Goal: Task Accomplishment & Management: Use online tool/utility

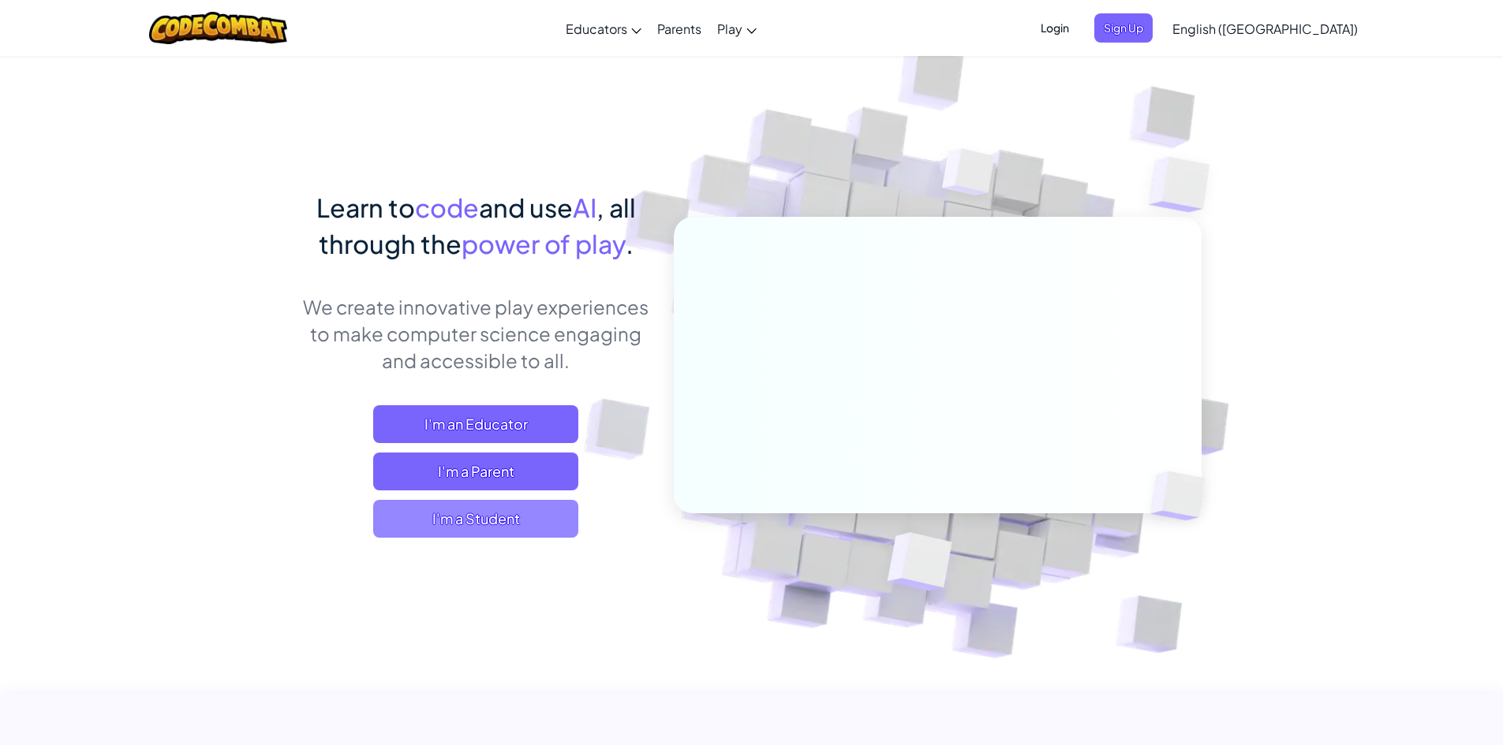
click at [521, 519] on span "I'm a Student" at bounding box center [475, 519] width 205 height 38
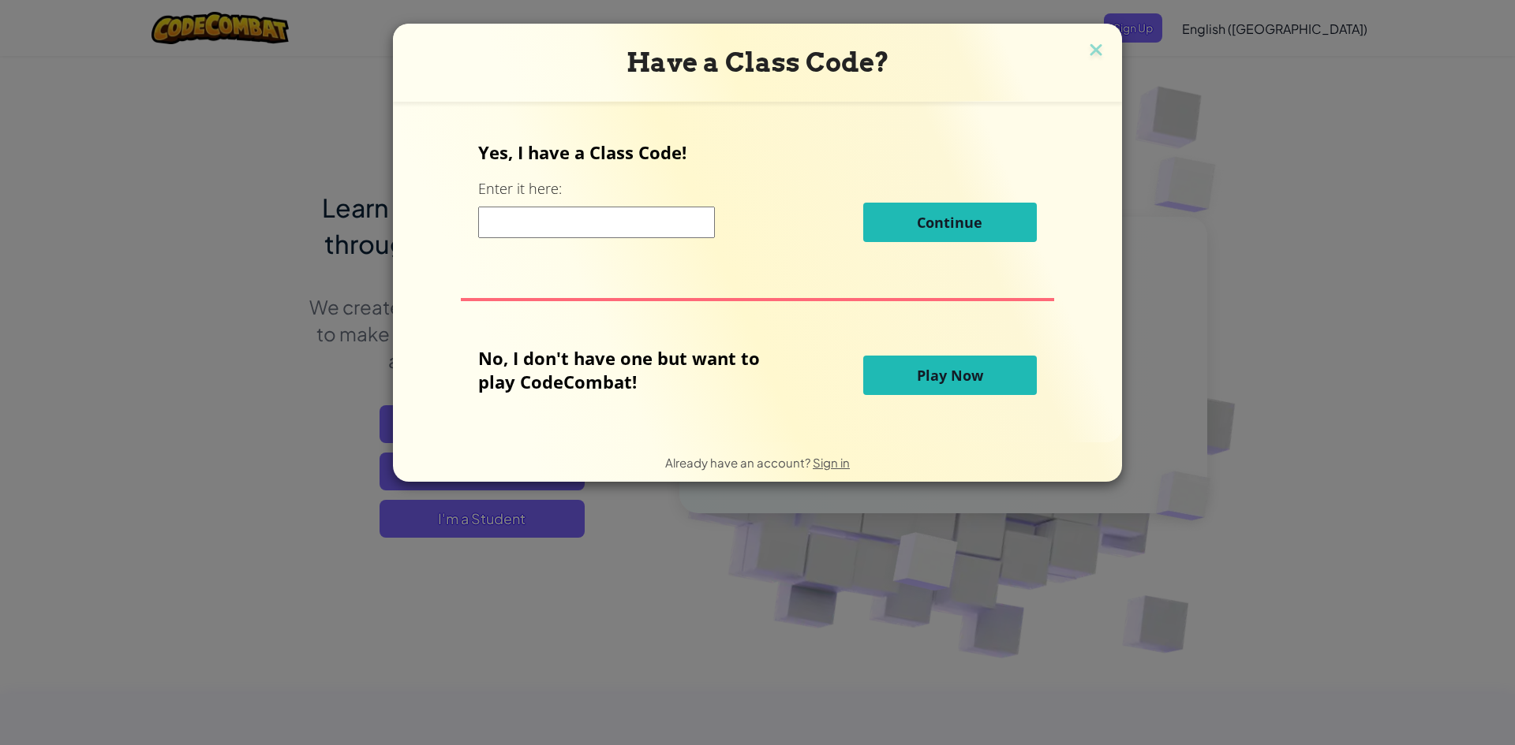
click at [907, 390] on button "Play Now" at bounding box center [950, 375] width 174 height 39
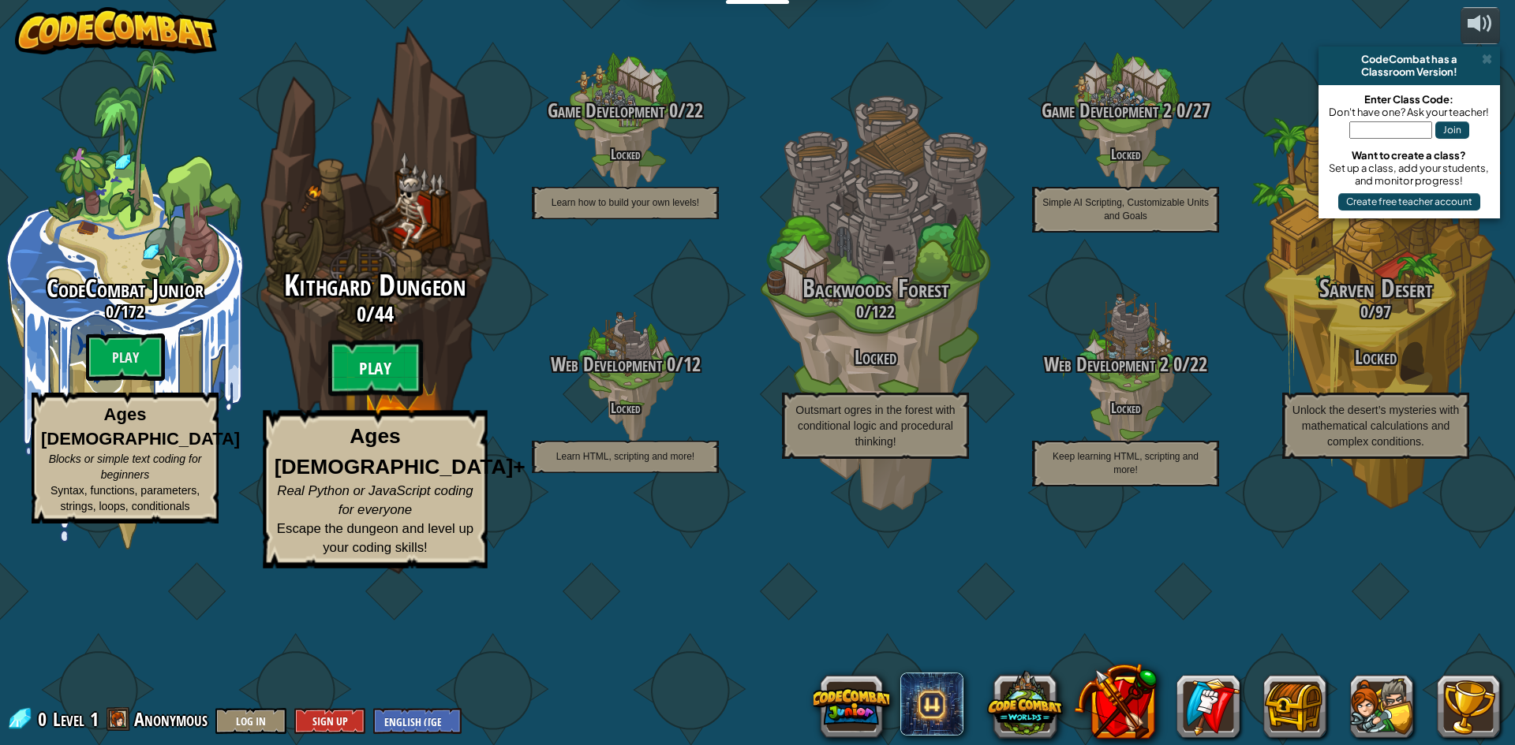
click at [344, 397] on btn "Play" at bounding box center [375, 368] width 95 height 57
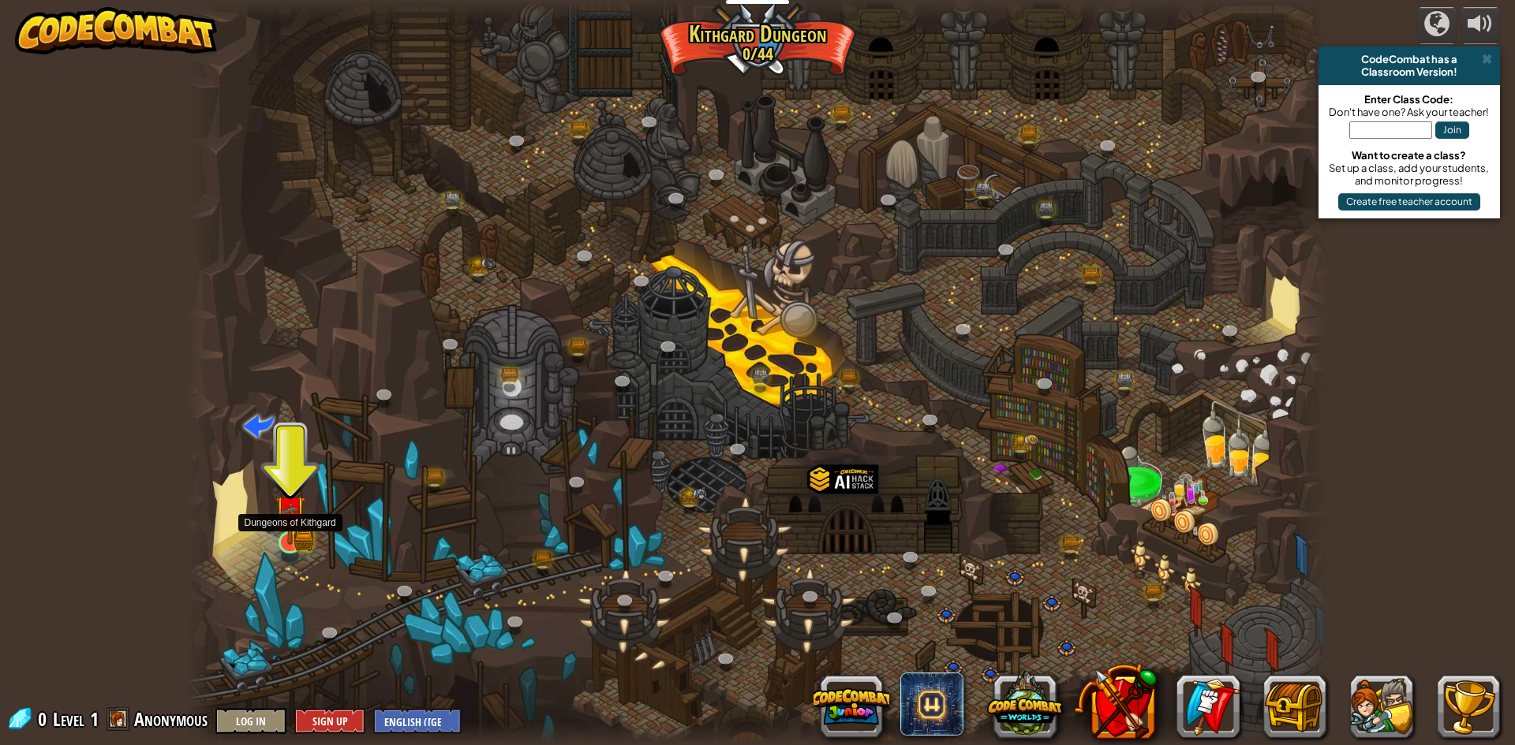
click at [282, 543] on img at bounding box center [290, 511] width 31 height 68
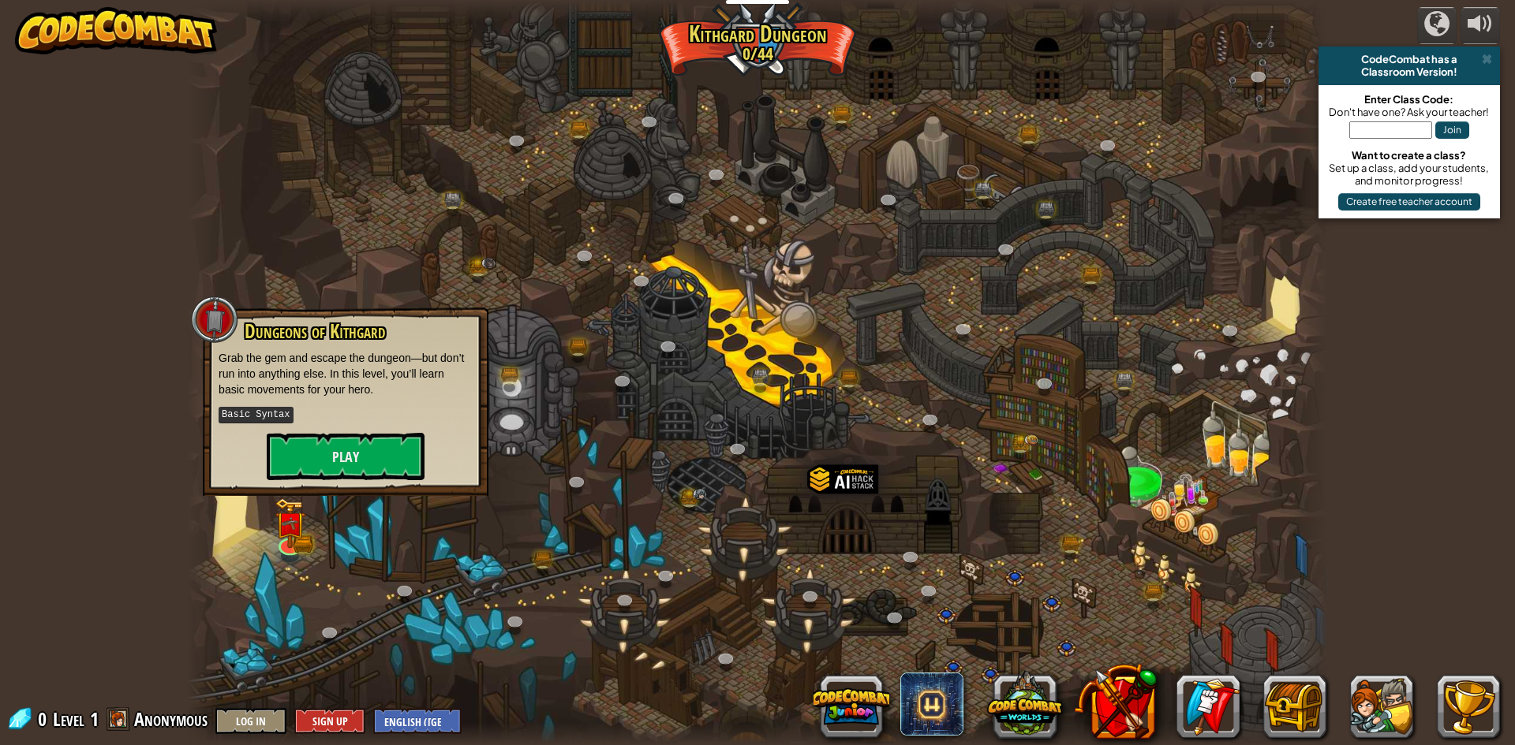
click at [372, 485] on div "Dungeons of [PERSON_NAME] Grab the gem and escape the dungeon—but don’t run int…" at bounding box center [346, 402] width 286 height 189
click at [510, 450] on div at bounding box center [757, 372] width 1141 height 745
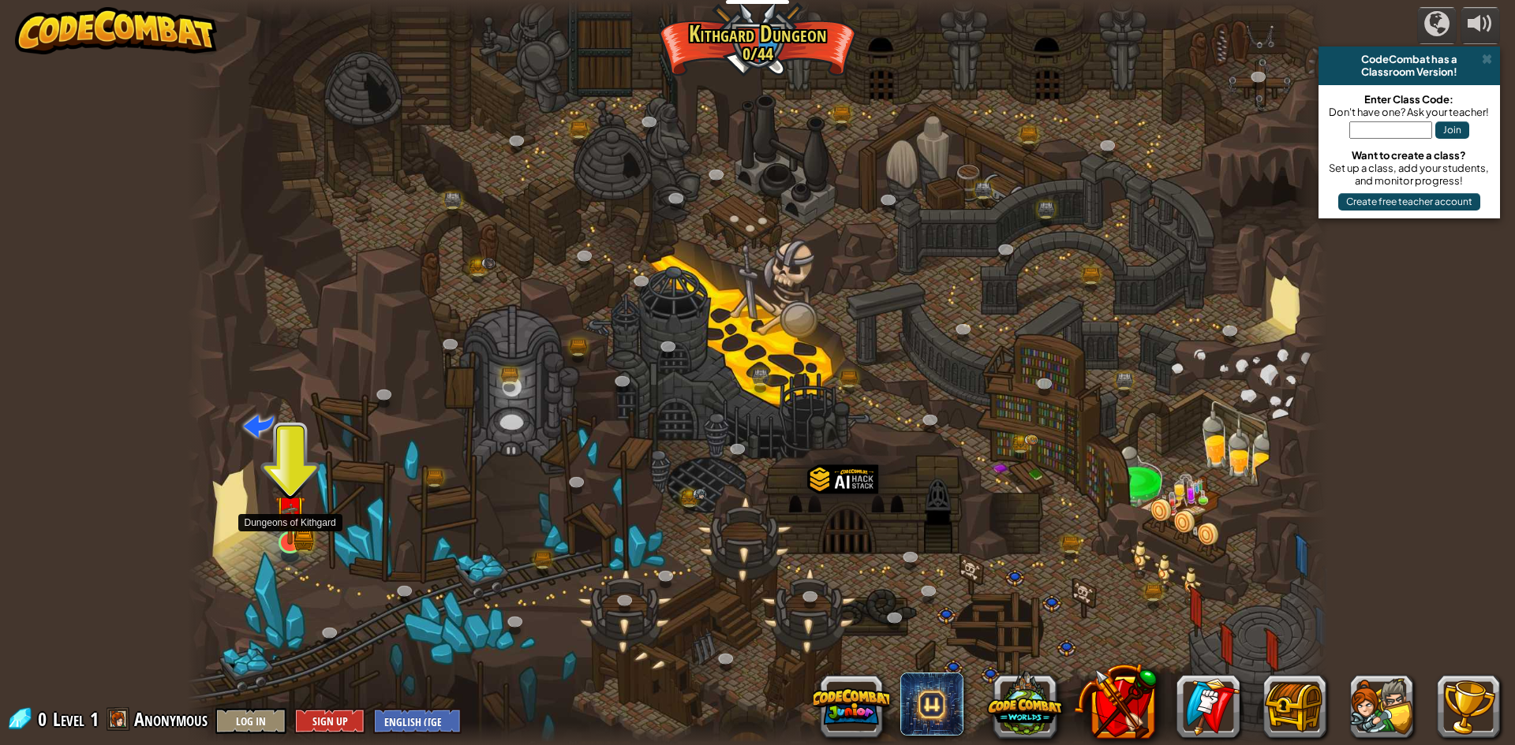
click at [284, 533] on img at bounding box center [290, 511] width 31 height 68
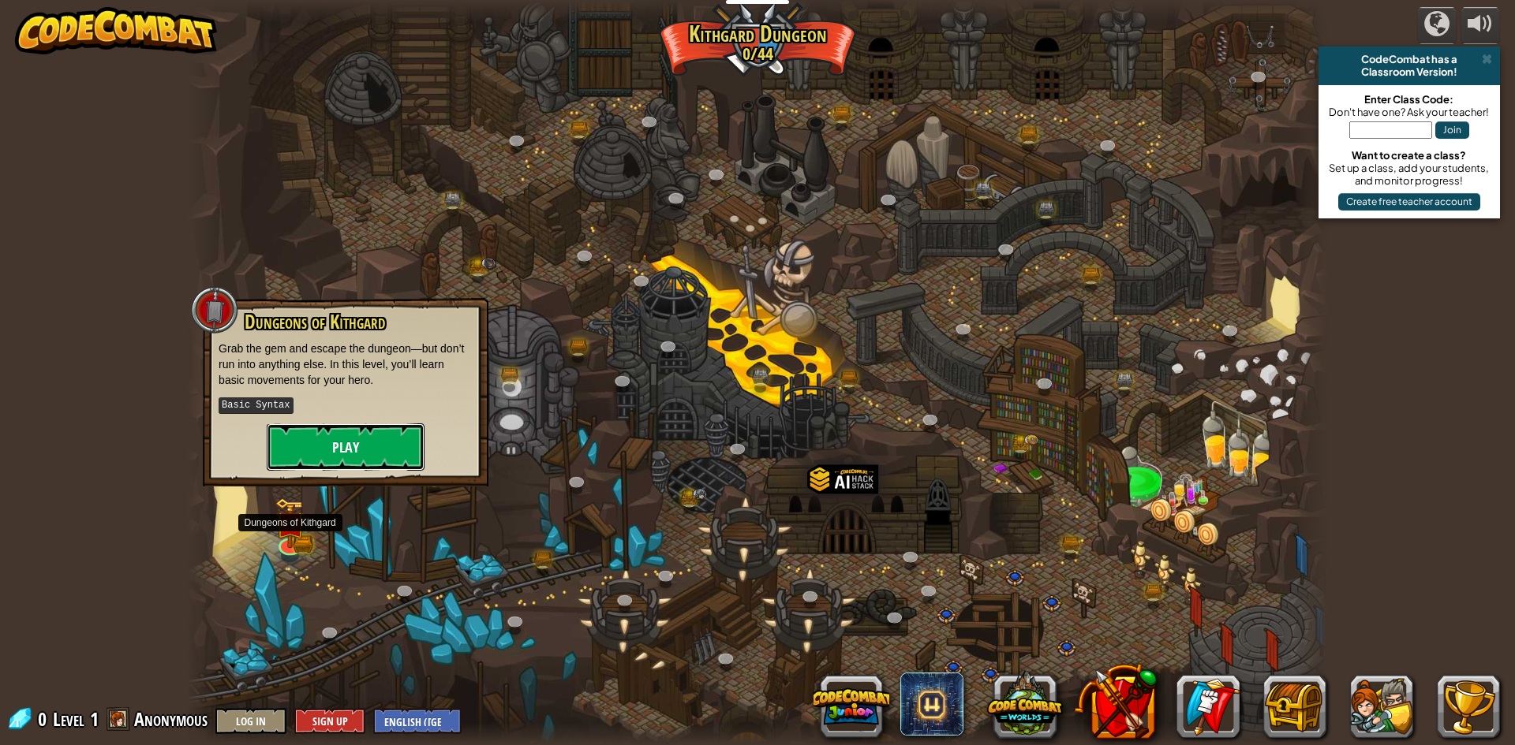
click at [332, 458] on button "Play" at bounding box center [346, 447] width 158 height 47
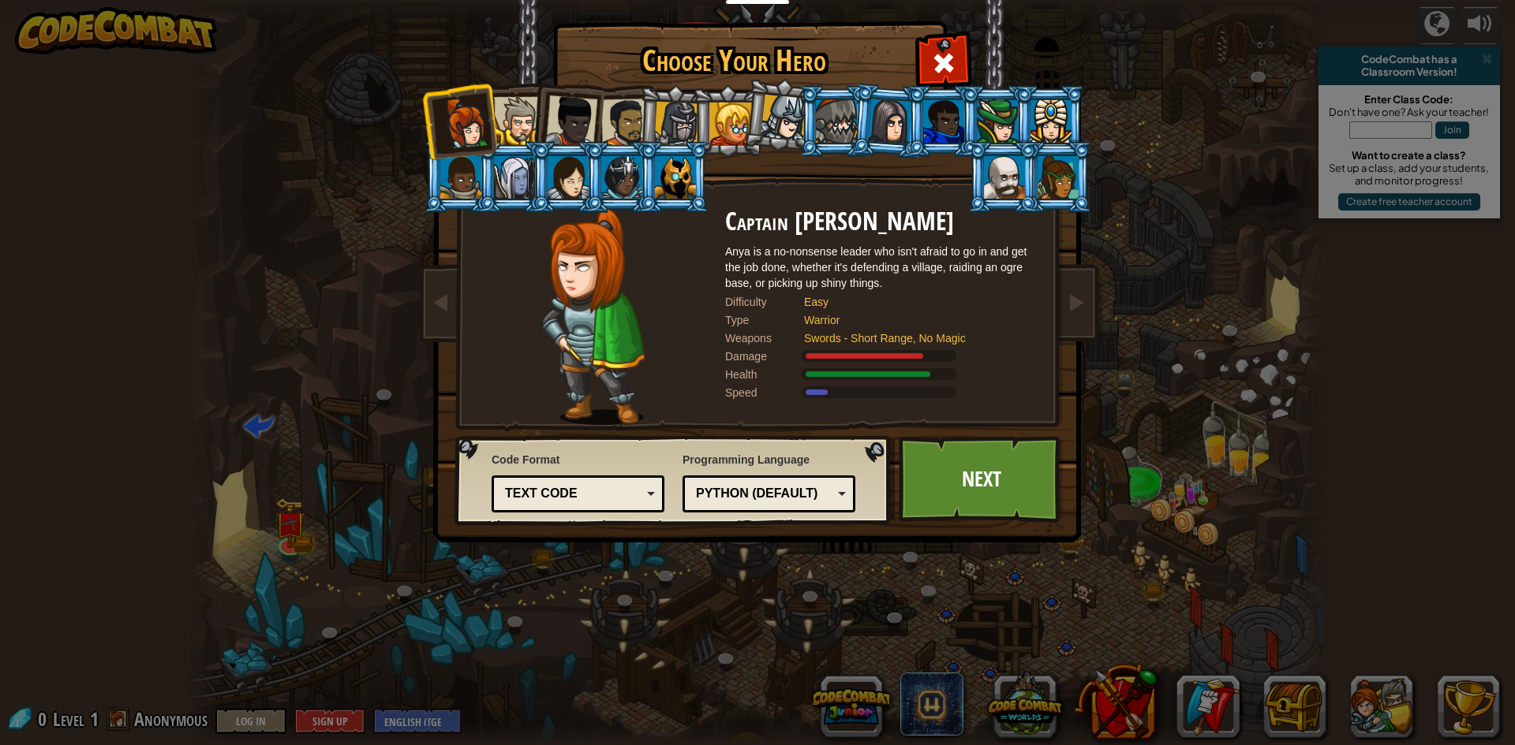
click at [947, 583] on div "Choose Your Hero 0 Captain [PERSON_NAME] is a no-nonsense leader who isn't afra…" at bounding box center [757, 372] width 1515 height 745
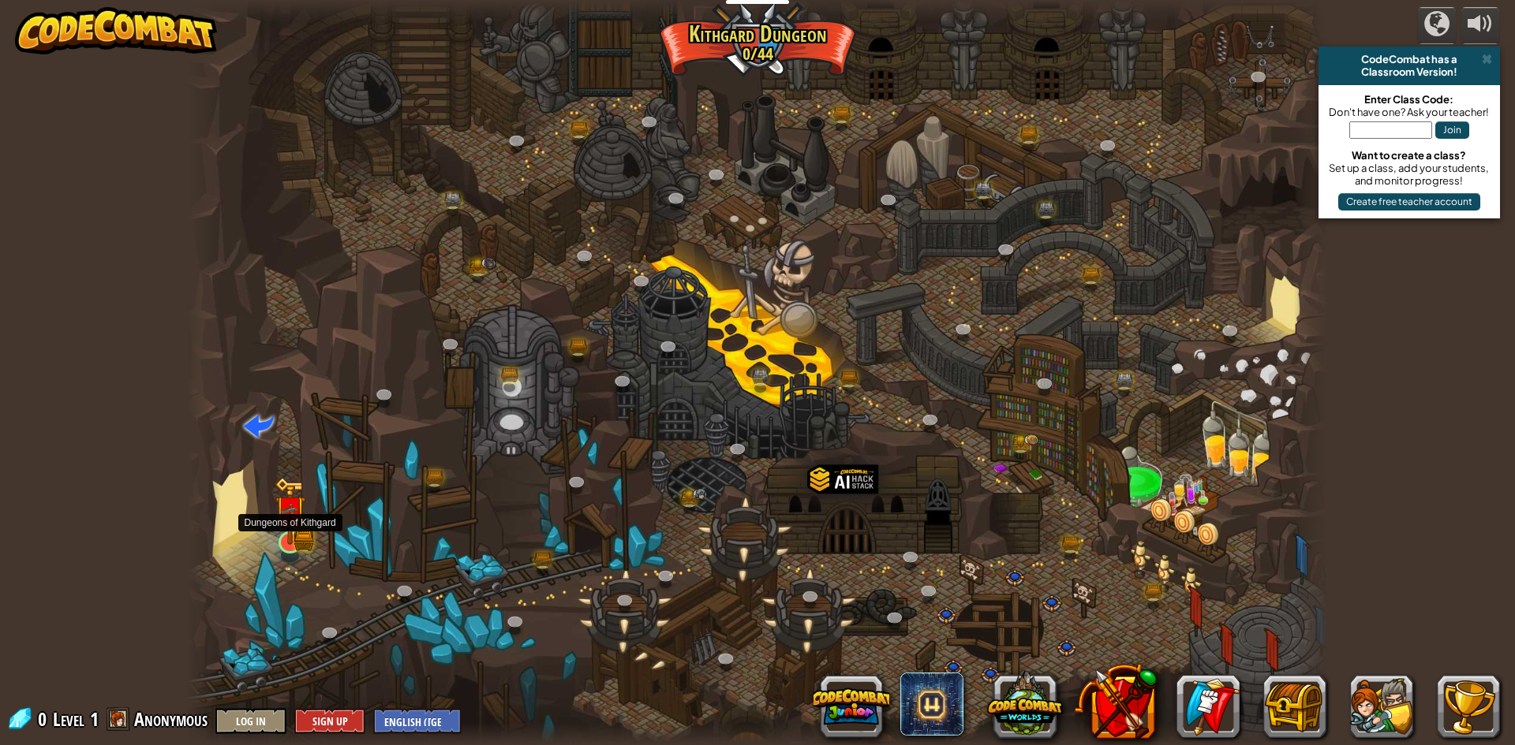
click at [297, 544] on img at bounding box center [290, 511] width 31 height 68
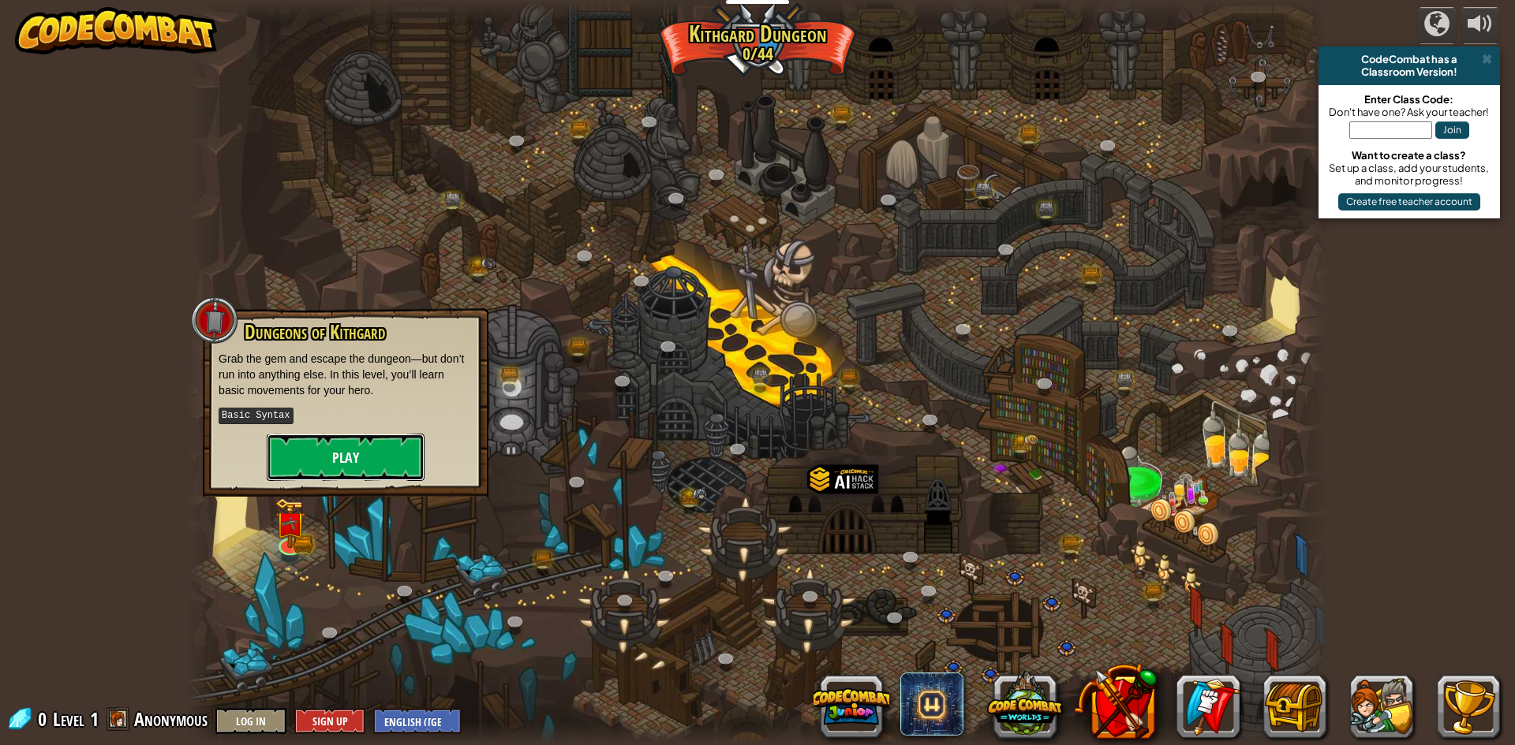
click at [379, 468] on button "Play" at bounding box center [346, 457] width 158 height 47
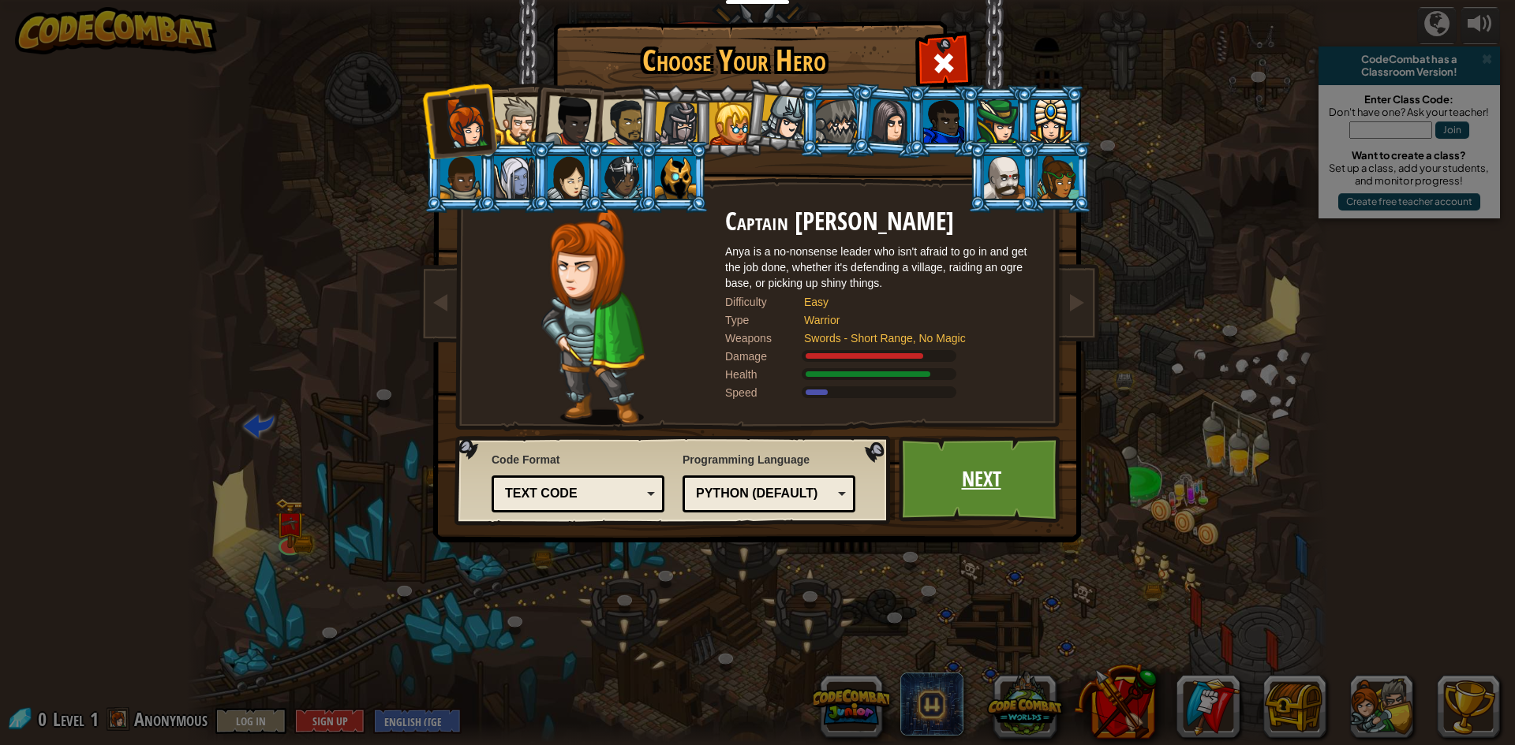
click at [977, 488] on link "Next" at bounding box center [981, 479] width 165 height 87
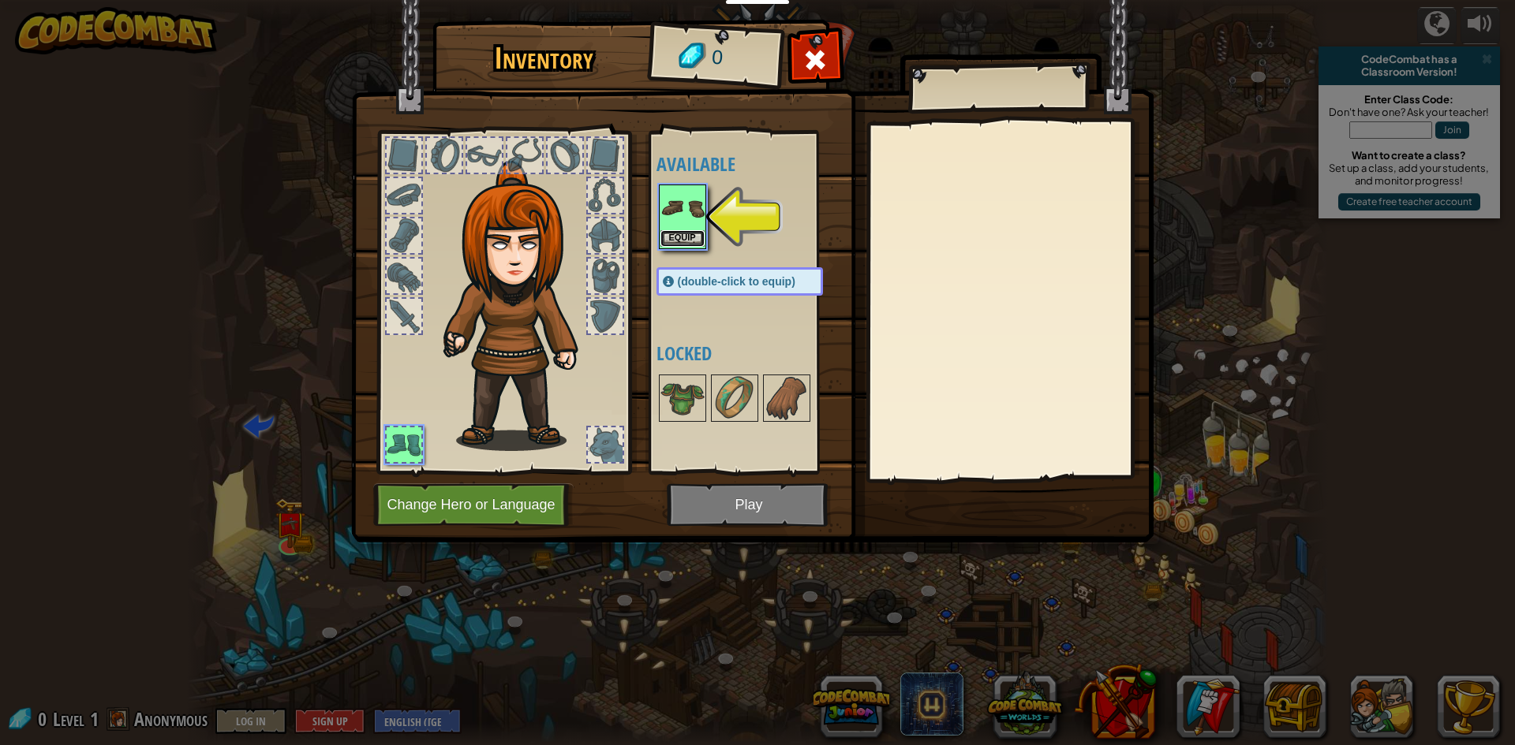
click at [693, 241] on button "Equip" at bounding box center [682, 238] width 44 height 17
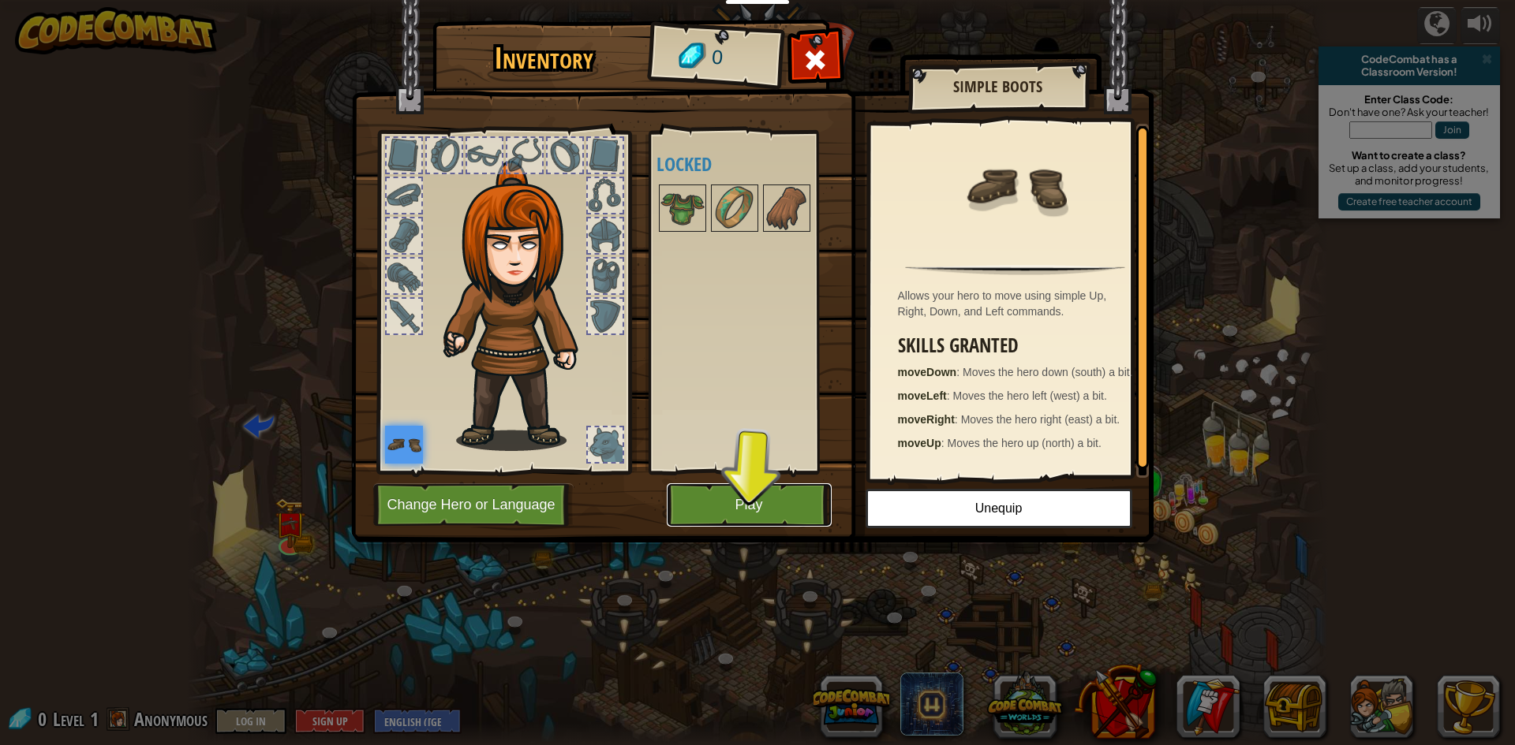
click at [768, 485] on button "Play" at bounding box center [749, 505] width 165 height 43
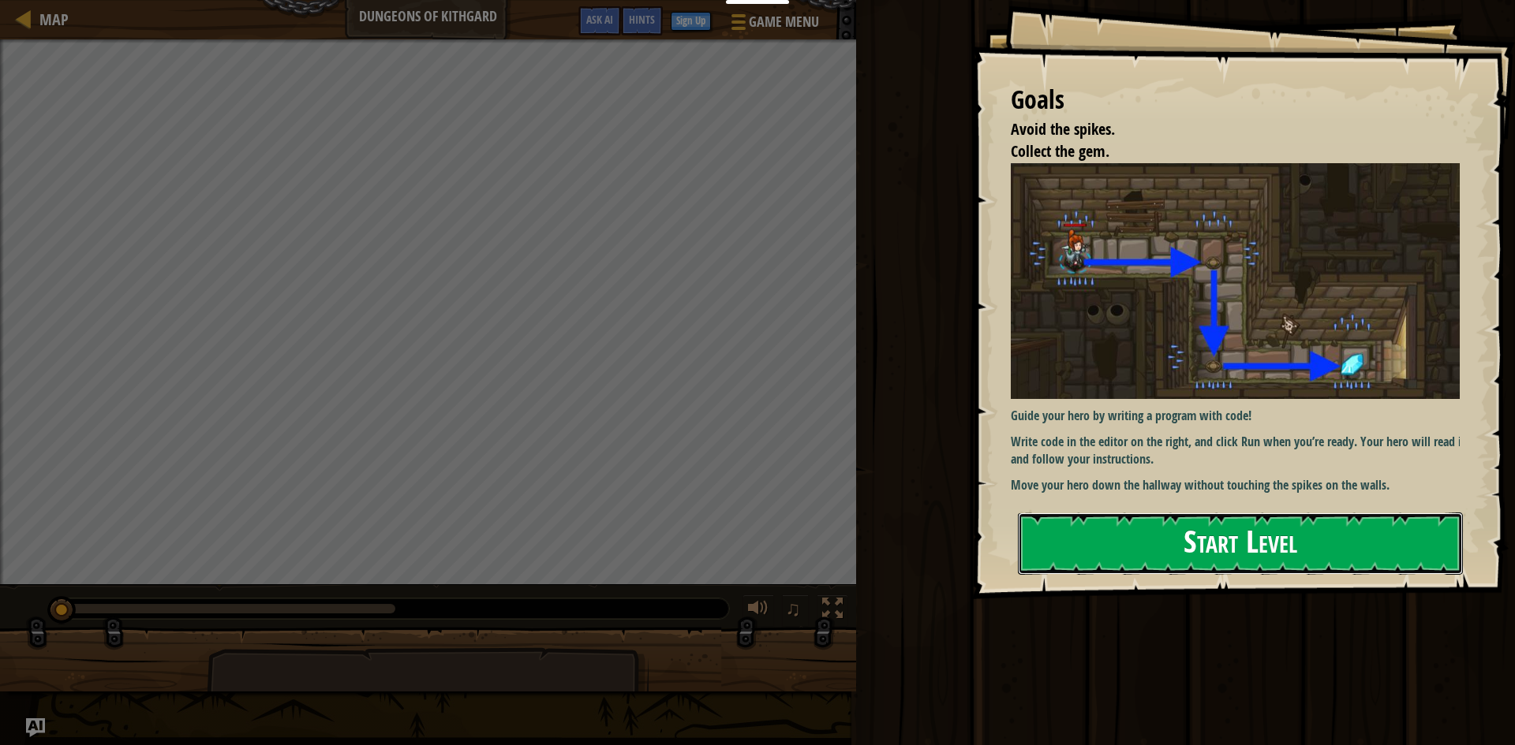
click at [1153, 522] on button "Start Level" at bounding box center [1240, 544] width 445 height 62
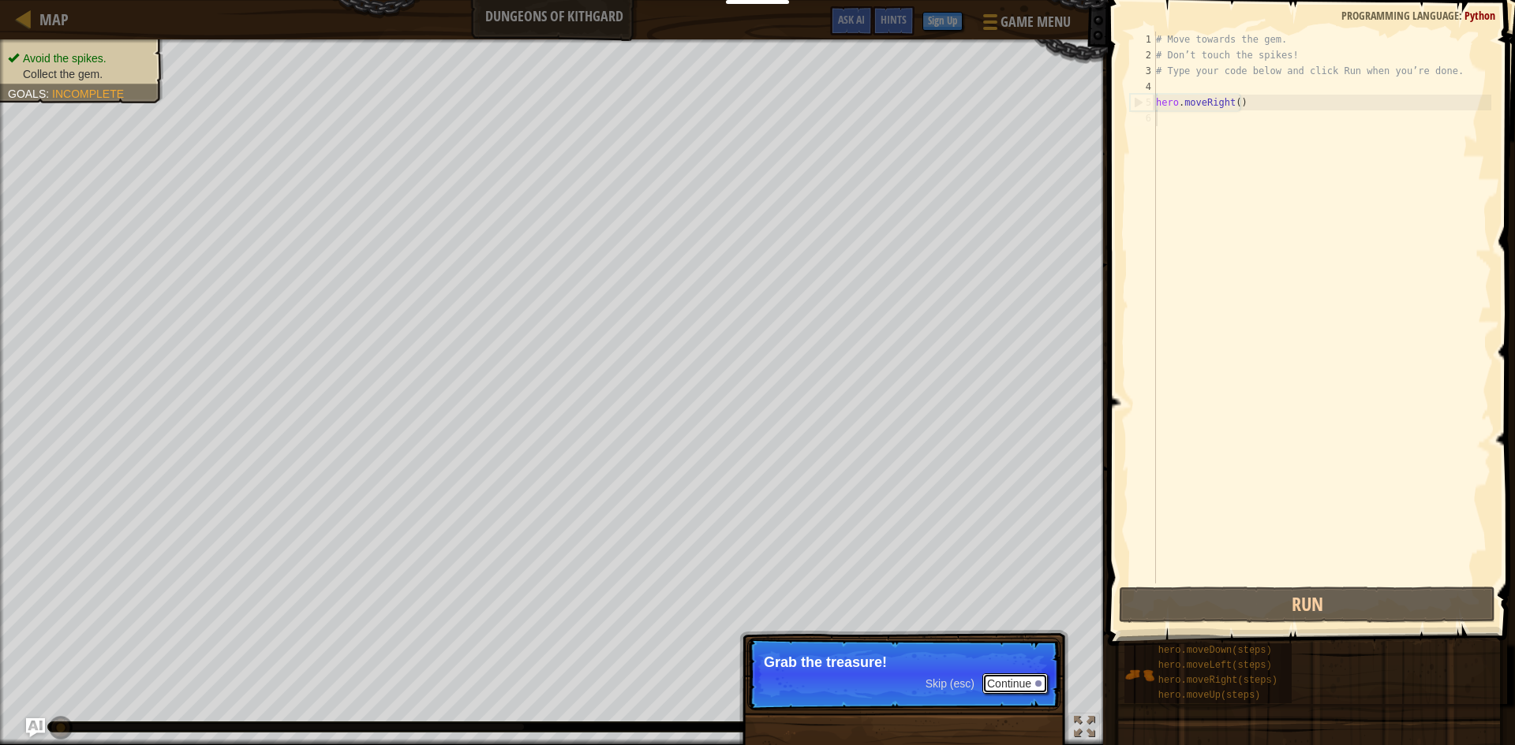
click at [1037, 684] on div at bounding box center [1038, 684] width 6 height 6
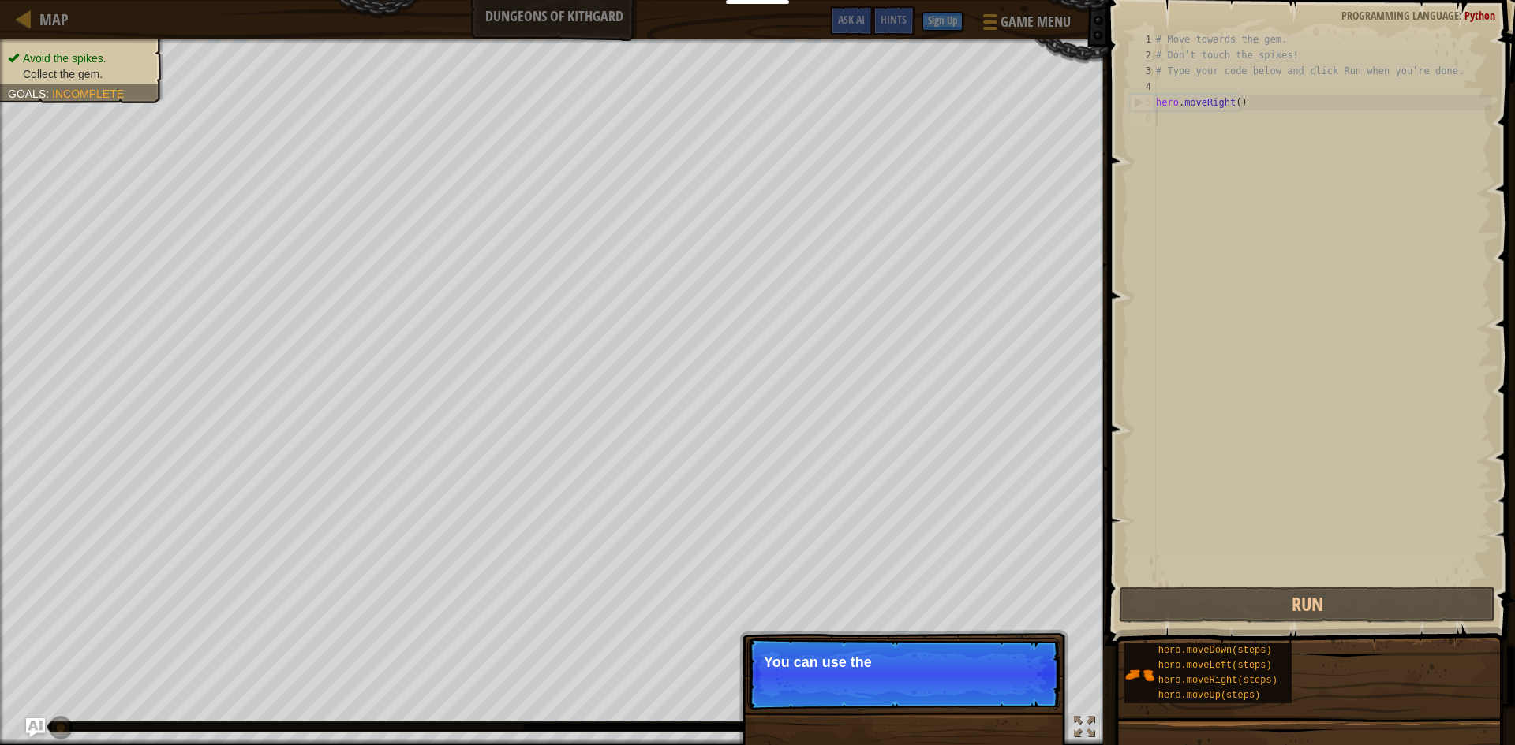
click at [1258, 361] on div "# Move towards the gem. # Don’t touch the spikes! # Type your code below and cl…" at bounding box center [1322, 324] width 338 height 584
click at [1210, 458] on div "# Move towards the gem. # Don’t touch the spikes! # Type your code below and cl…" at bounding box center [1322, 324] width 338 height 584
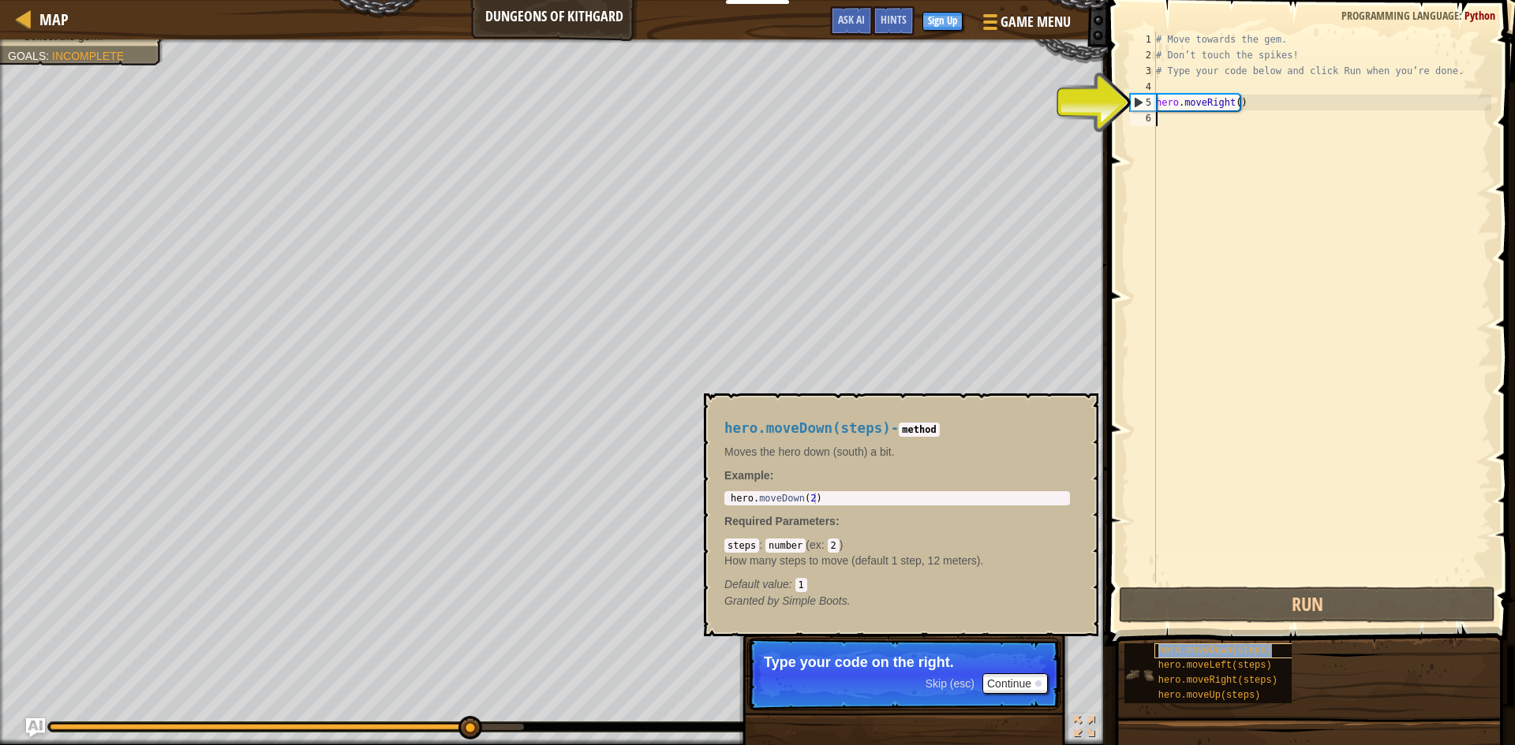
click at [1258, 648] on span "hero.moveDown(steps)" at bounding box center [1215, 650] width 114 height 11
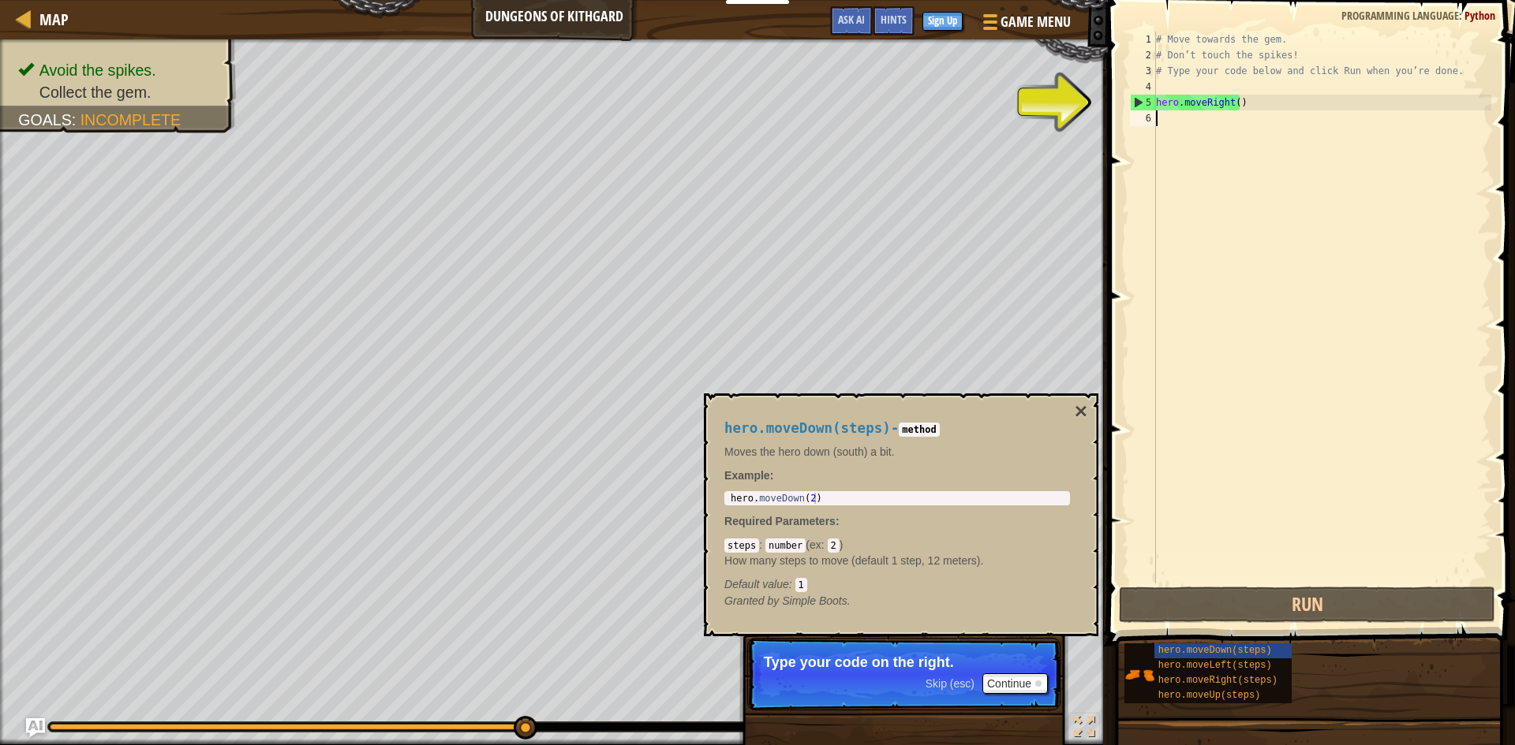
type textarea "hero.moveDown(2)"
click at [648, 0] on body "Educators Create Free Account School & District Solutions Teacher Toolkit Previ…" at bounding box center [757, 0] width 1515 height 0
click at [1403, 372] on div "# Move towards the gem. # Don’t touch the spikes! # Type your code below and cl…" at bounding box center [1322, 324] width 338 height 584
paste textarea "hero.moveDown(2)"
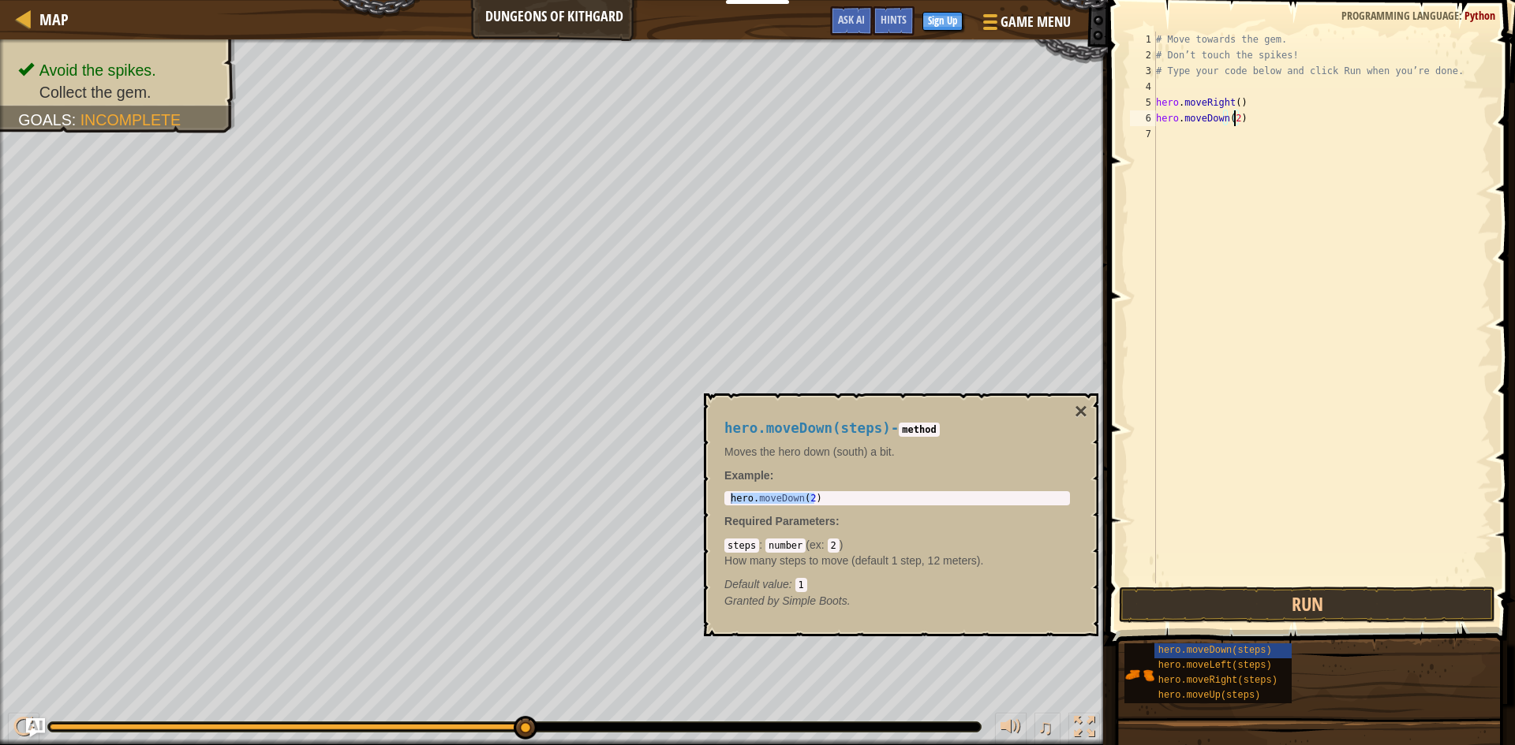
type textarea "hero.moveDown()"
click at [1268, 676] on div "hero.moveRight(steps)" at bounding box center [1229, 681] width 151 height 15
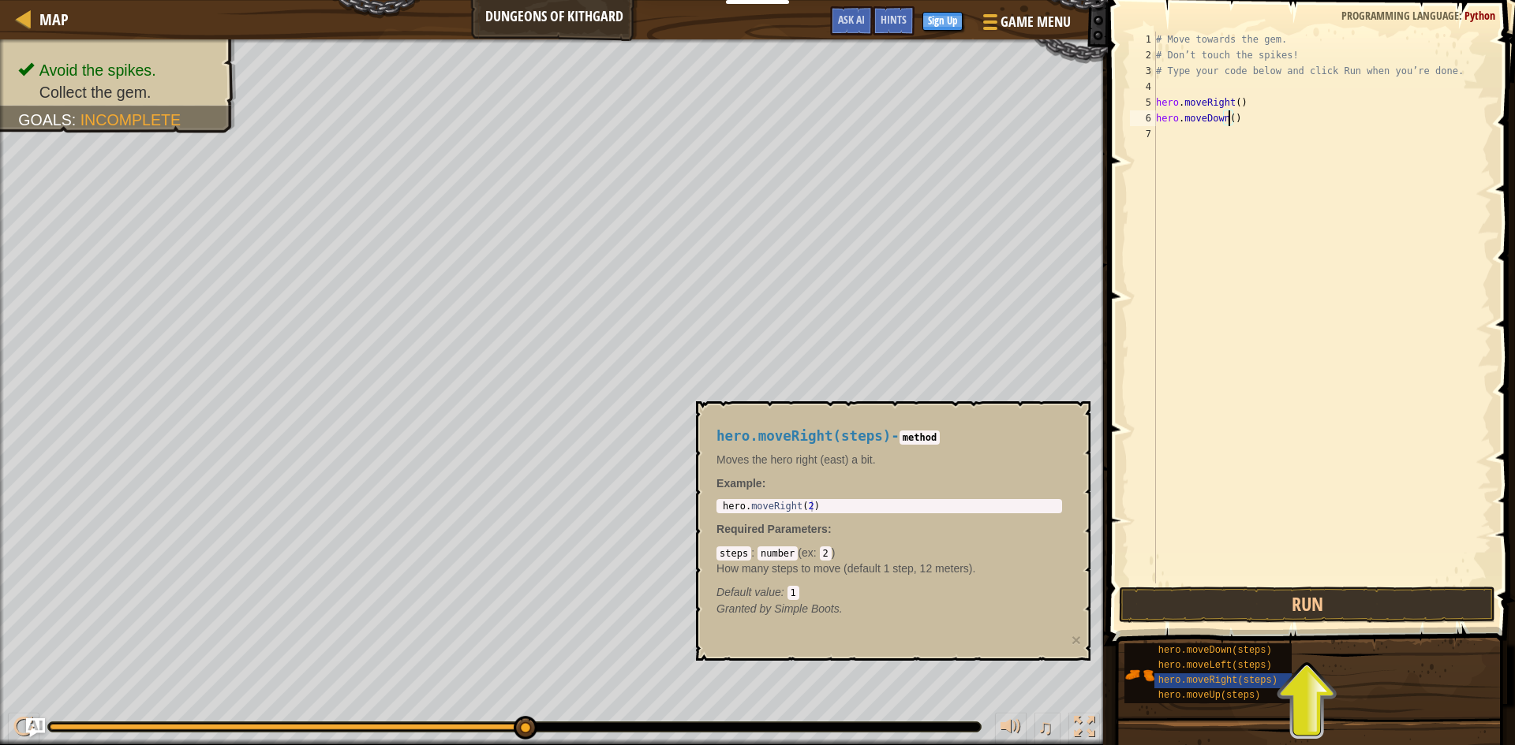
type textarea "hero.moveRight(2)"
click at [482, 0] on body "Educators Create Free Account School & District Solutions Teacher Toolkit Previ…" at bounding box center [757, 0] width 1515 height 0
click at [1502, 454] on span at bounding box center [1313, 300] width 420 height 693
paste textarea "hero.moveRight(2)"
drag, startPoint x: 1372, startPoint y: 110, endPoint x: 1230, endPoint y: 117, distance: 142.2
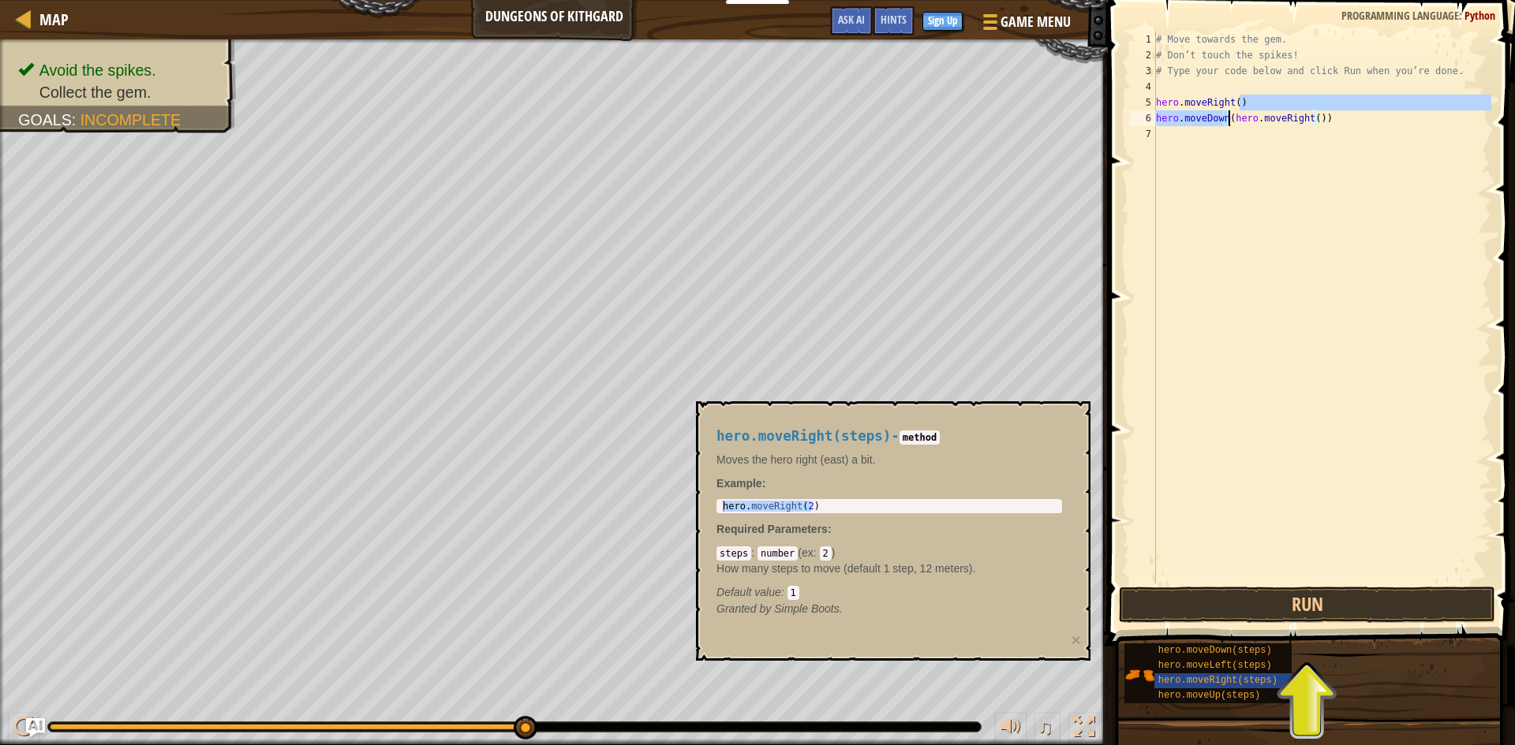
click at [1230, 117] on div "# Move towards the gem. # Don’t touch the spikes! # Type your code below and cl…" at bounding box center [1322, 324] width 338 height 584
click at [1299, 120] on div "# Move towards the gem. # Don’t touch the spikes! # Type your code below and cl…" at bounding box center [1322, 324] width 338 height 584
type textarea "hero.moveDown(hero.moveRight())"
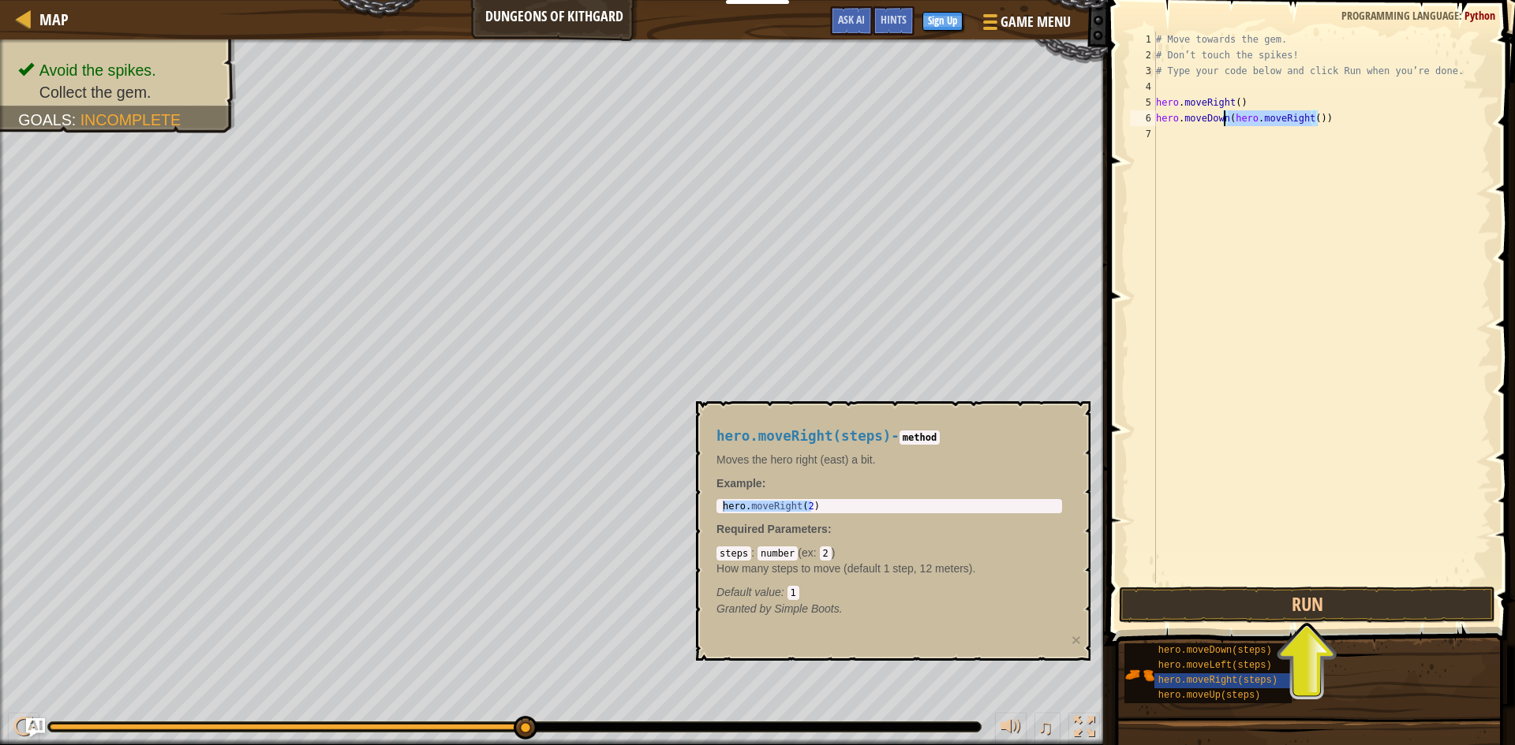
drag, startPoint x: 1336, startPoint y: 118, endPoint x: 1222, endPoint y: 118, distance: 114.4
click at [1222, 118] on div "# Move towards the gem. # Don’t touch the spikes! # Type your code below and cl…" at bounding box center [1322, 324] width 338 height 584
click at [1350, 126] on div "# Move towards the gem. # Don’t touch the spikes! # Type your code below and cl…" at bounding box center [1322, 324] width 338 height 584
click at [1343, 120] on div "# Move towards the gem. # Don’t touch the spikes! # Type your code below and cl…" at bounding box center [1322, 324] width 338 height 584
type textarea "hero.moveDown(hero.moveRight())"
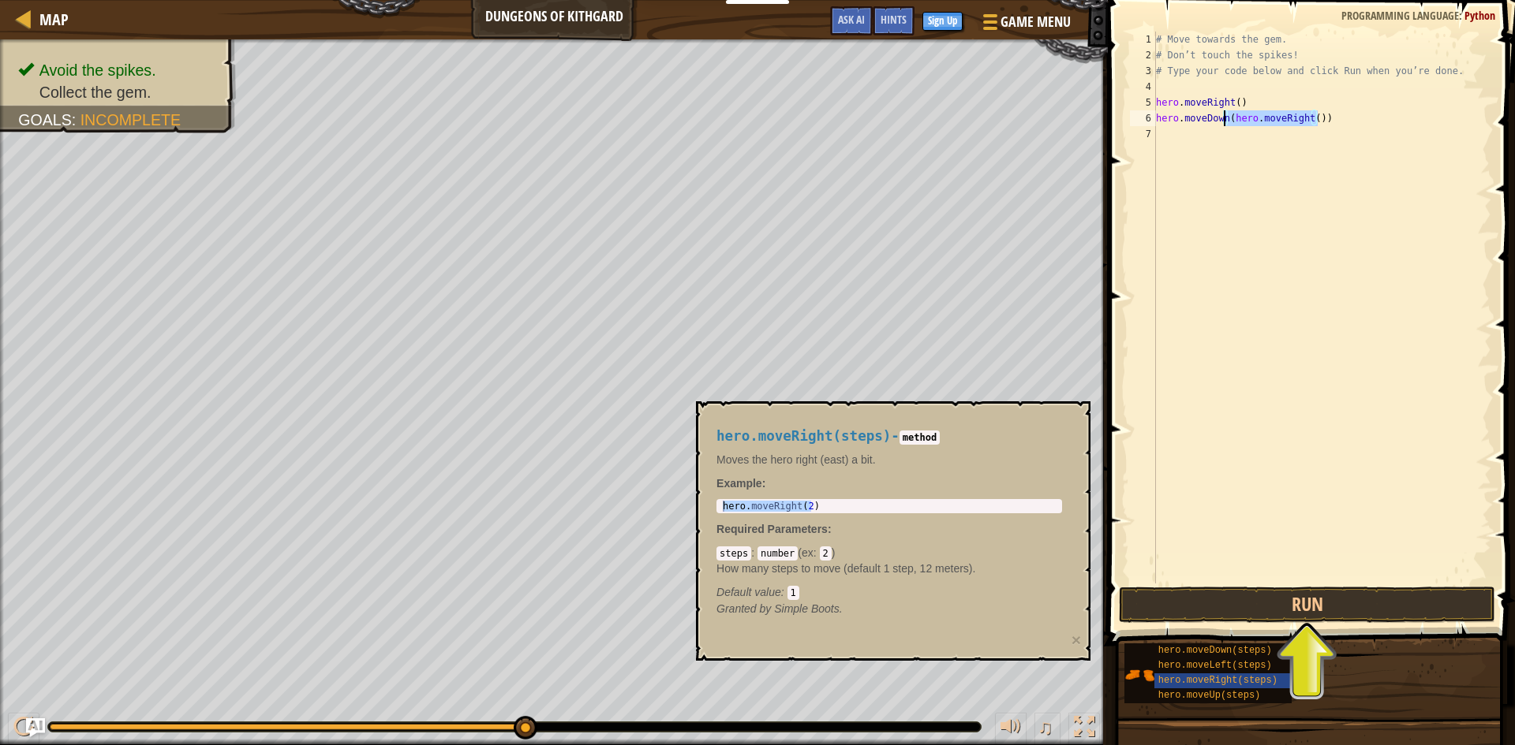
drag, startPoint x: 1343, startPoint y: 120, endPoint x: 1224, endPoint y: 119, distance: 119.9
click at [1224, 119] on div "# Move towards the gem. # Don’t touch the spikes! # Type your code below and cl…" at bounding box center [1322, 324] width 338 height 584
click at [1291, 315] on div "# Move towards the gem. # Don’t touch the spikes! # Type your code below and cl…" at bounding box center [1322, 324] width 338 height 584
paste textarea "(hero.moveRight())"
click at [1369, 128] on div "# Move towards the gem. # Don’t touch the spikes! # Type your code below and cl…" at bounding box center [1322, 324] width 338 height 584
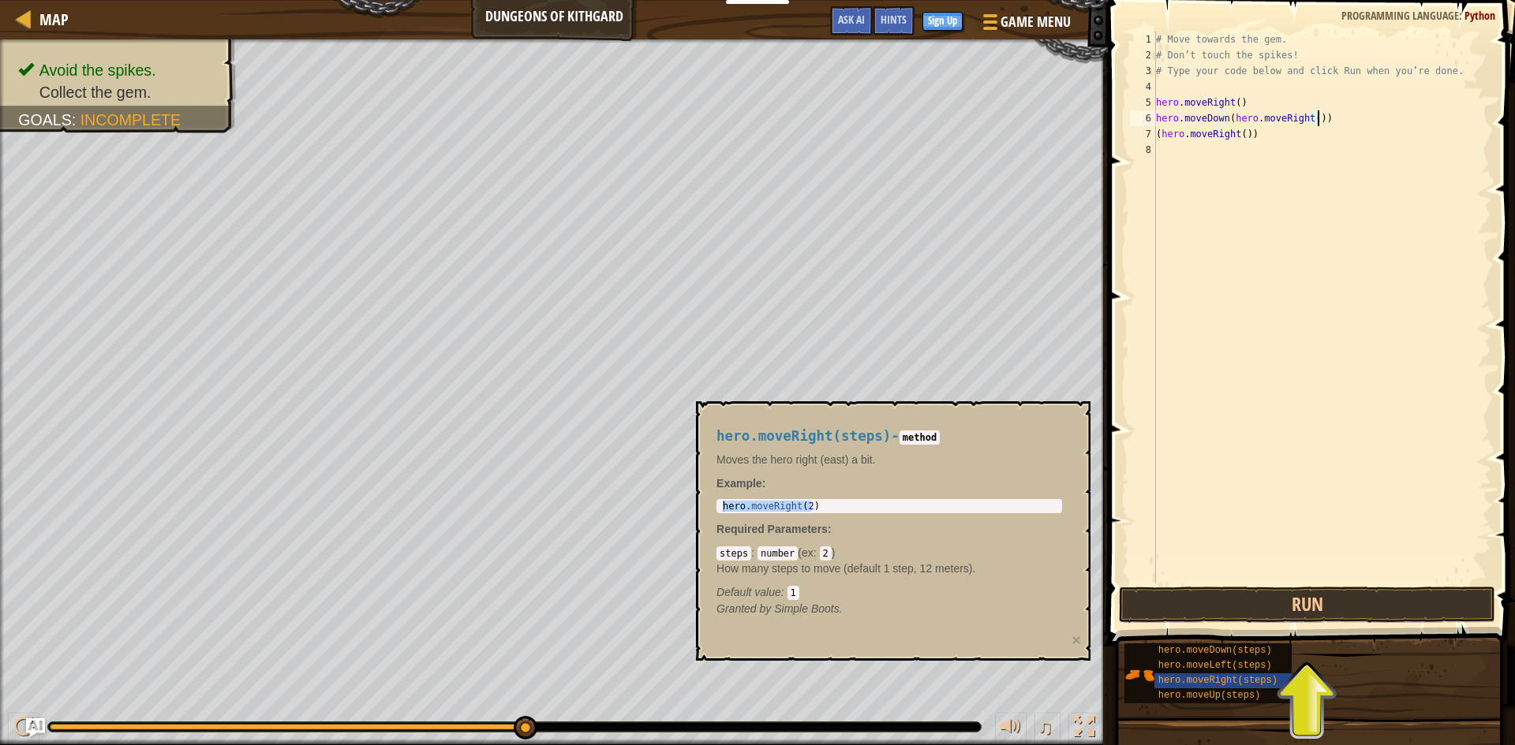
click at [1343, 114] on div "# Move towards the gem. # Don’t touch the spikes! # Type your code below and cl…" at bounding box center [1322, 324] width 338 height 584
type textarea "hero"
type textarea "hero.moveRight()"
click at [1300, 384] on div "# Move towards the gem. # Don’t touch the spikes! # Type your code below and cl…" at bounding box center [1322, 324] width 338 height 584
click at [1248, 656] on span "hero.moveDown(steps)" at bounding box center [1215, 650] width 114 height 11
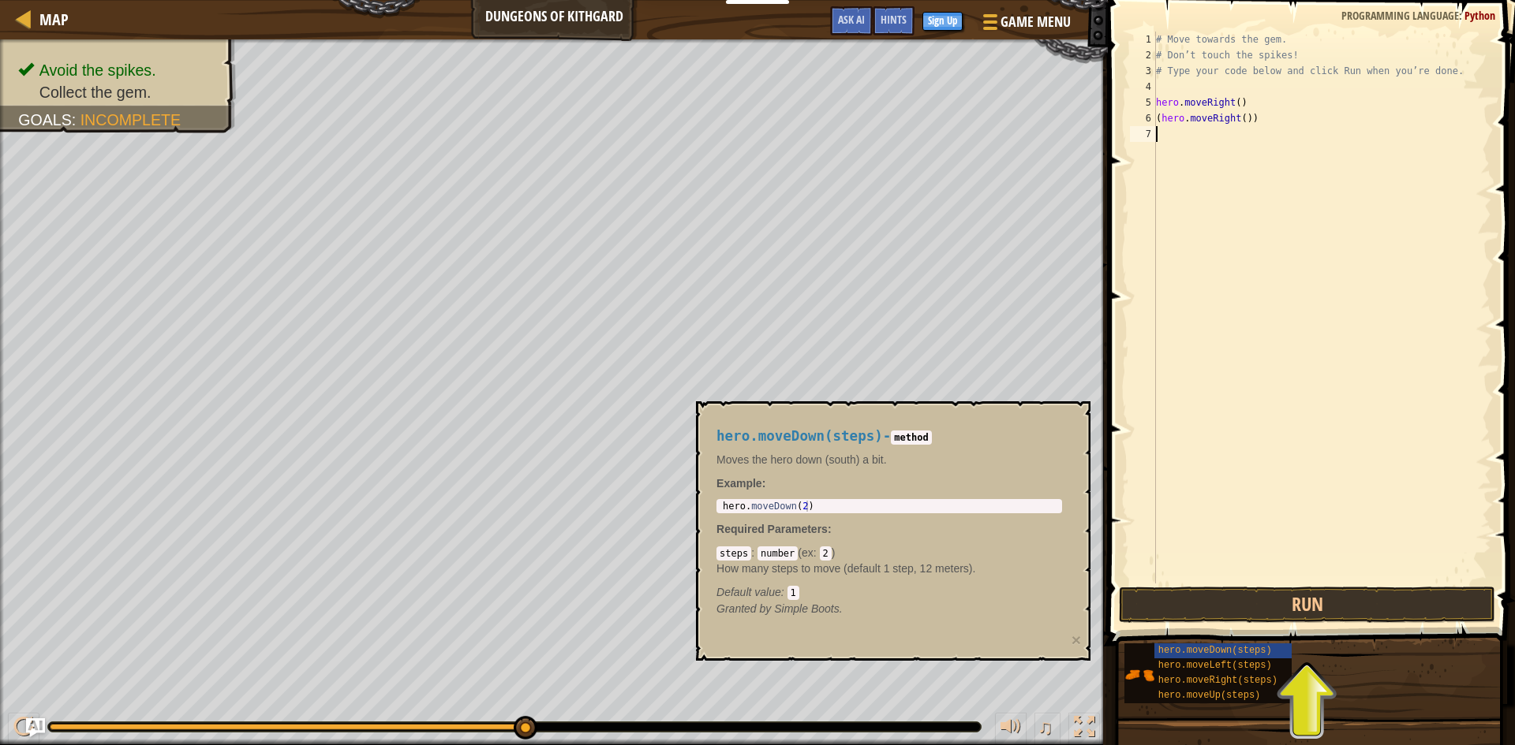
type textarea "hero.moveDown(2)"
click at [592, 0] on body "Educators Create Free Account School & District Solutions Teacher Toolkit Previ…" at bounding box center [757, 0] width 1515 height 0
click at [1225, 107] on div "# Move towards the gem. # Don’t touch the spikes! # Type your code below and cl…" at bounding box center [1322, 324] width 338 height 584
click at [1270, 107] on div "# Move towards the gem. # Don’t touch the spikes! # Type your code below and cl…" at bounding box center [1322, 324] width 338 height 584
type textarea "hero.moveRight()"
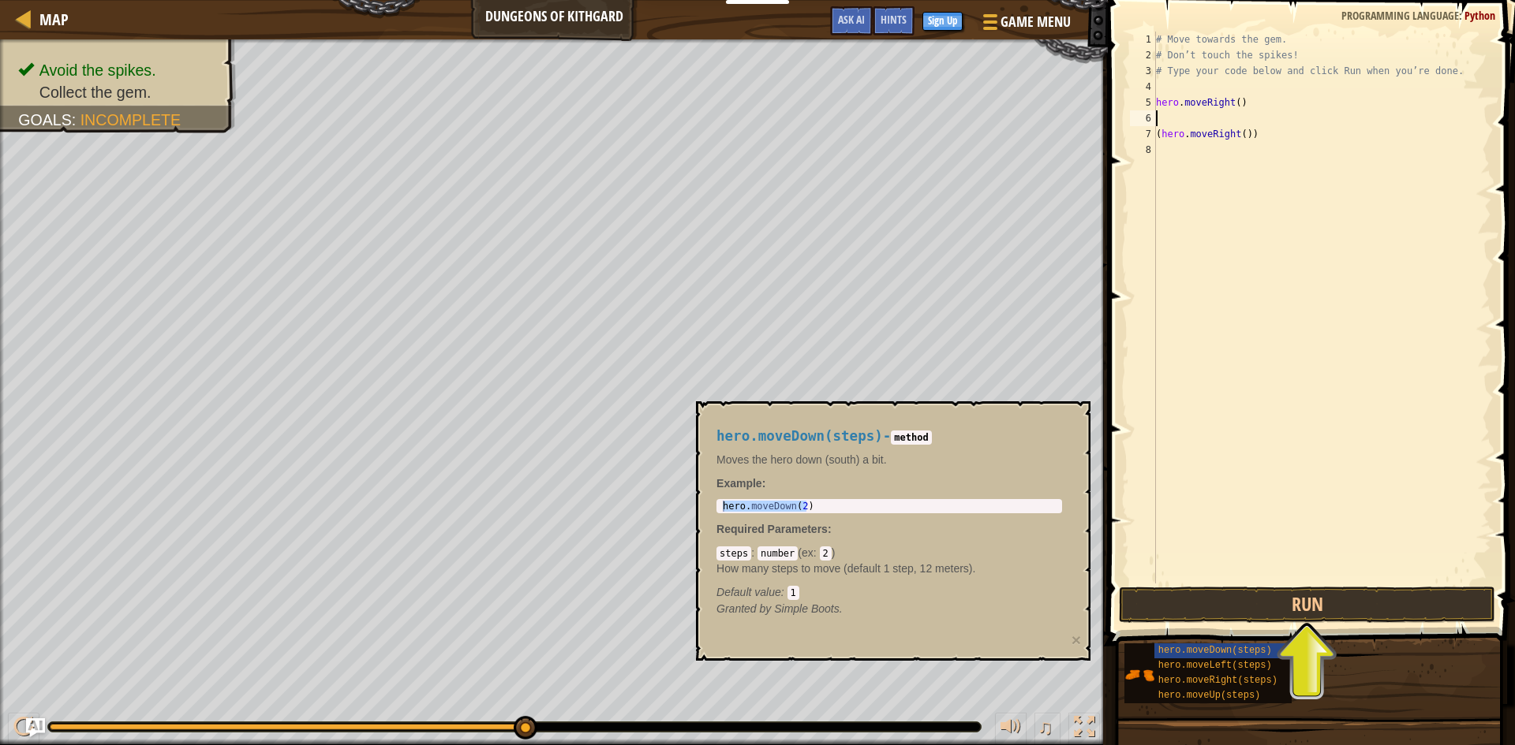
paste textarea "hero.moveDown(2)"
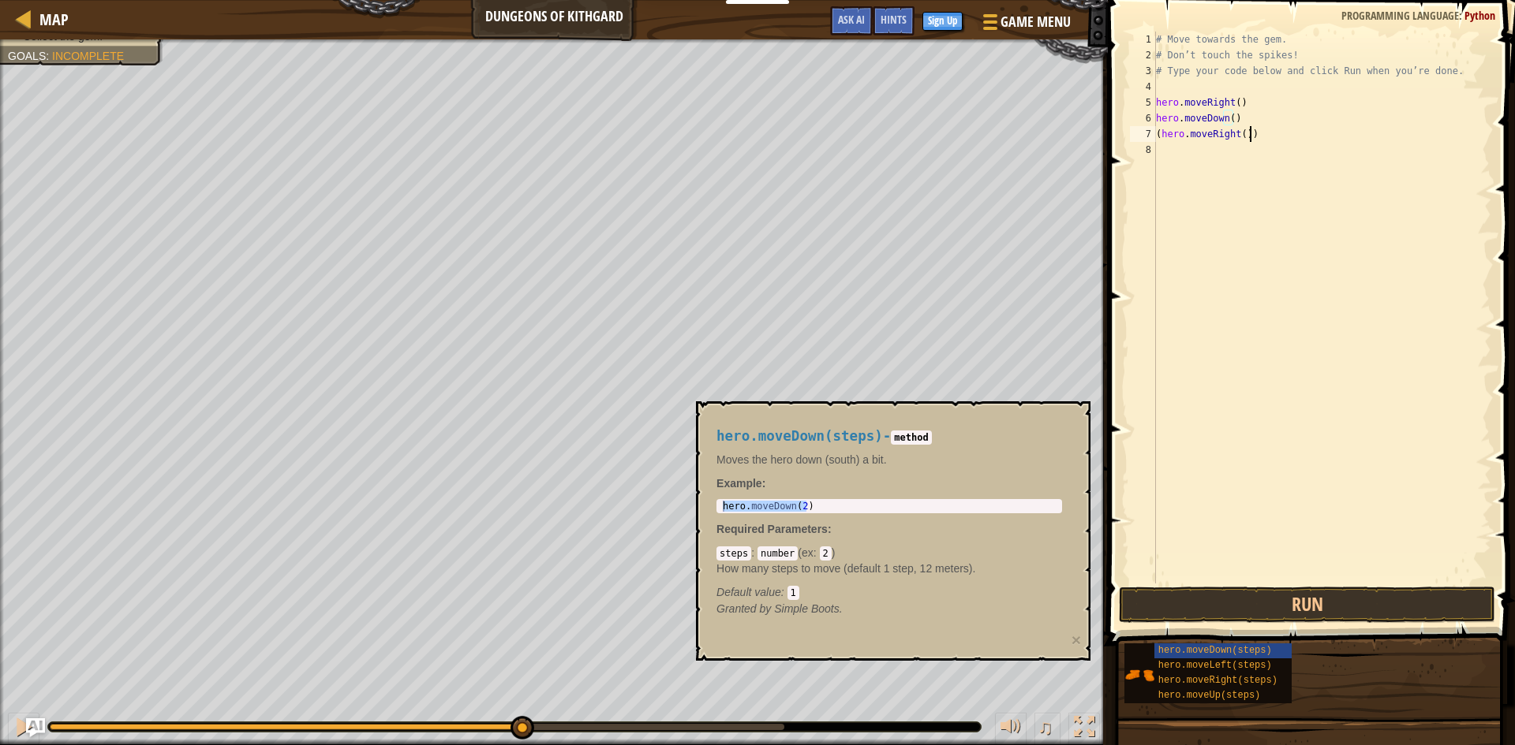
click at [1310, 133] on div "# Move towards the gem. # Don’t touch the spikes! # Type your code below and cl…" at bounding box center [1322, 324] width 338 height 584
click at [1287, 585] on span at bounding box center [1313, 300] width 420 height 693
click at [1287, 593] on button "Run" at bounding box center [1307, 605] width 376 height 36
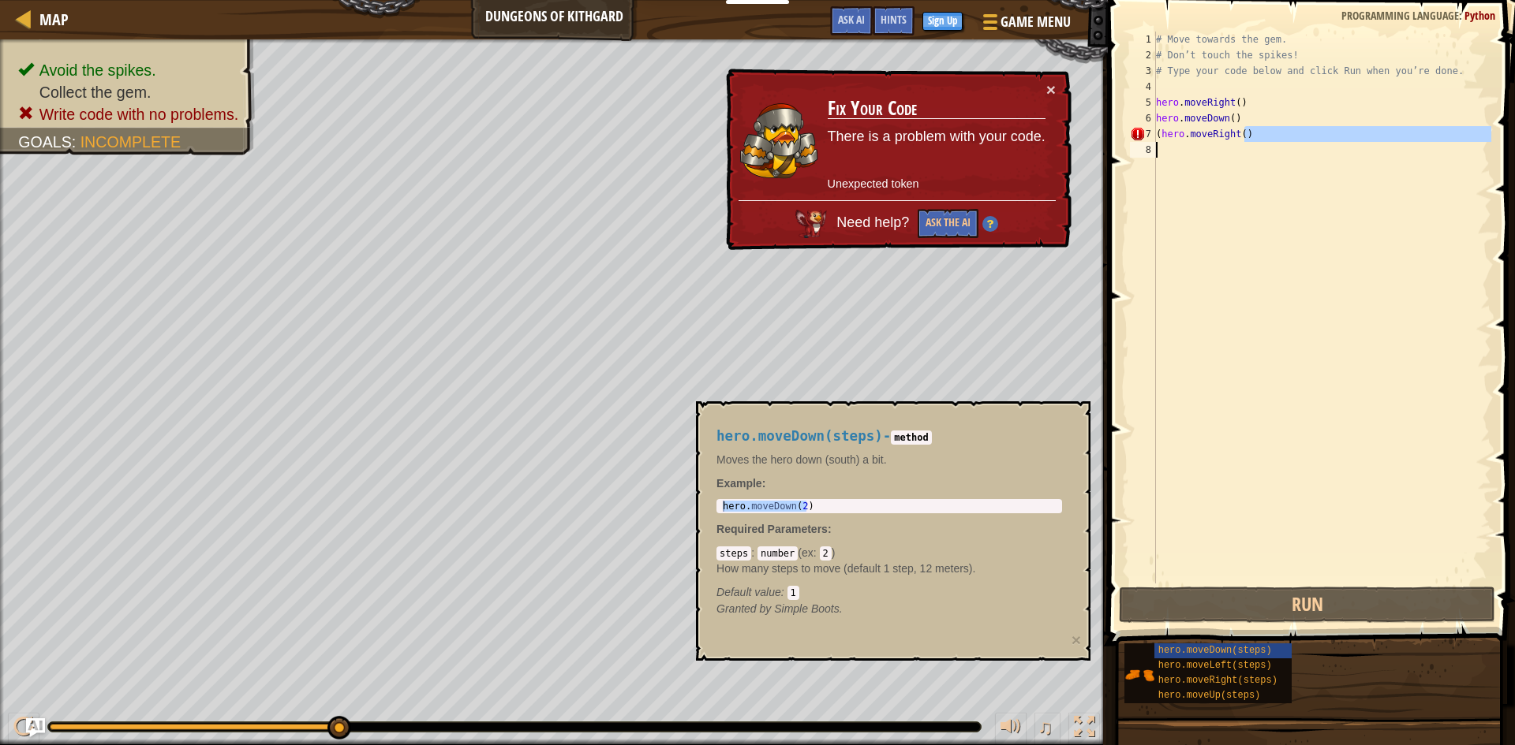
drag, startPoint x: 1270, startPoint y: 139, endPoint x: 1192, endPoint y: 115, distance: 81.6
click at [1186, 116] on div "# Move towards the gem. # Don’t touch the spikes! # Type your code below and cl…" at bounding box center [1322, 324] width 338 height 584
click at [1252, 123] on div "# Move towards the gem. # Don’t touch the spikes! # Type your code below and cl…" at bounding box center [1322, 308] width 338 height 552
click at [1253, 131] on div "# Move towards the gem. # Don’t touch the spikes! # Type your code below and cl…" at bounding box center [1322, 324] width 338 height 584
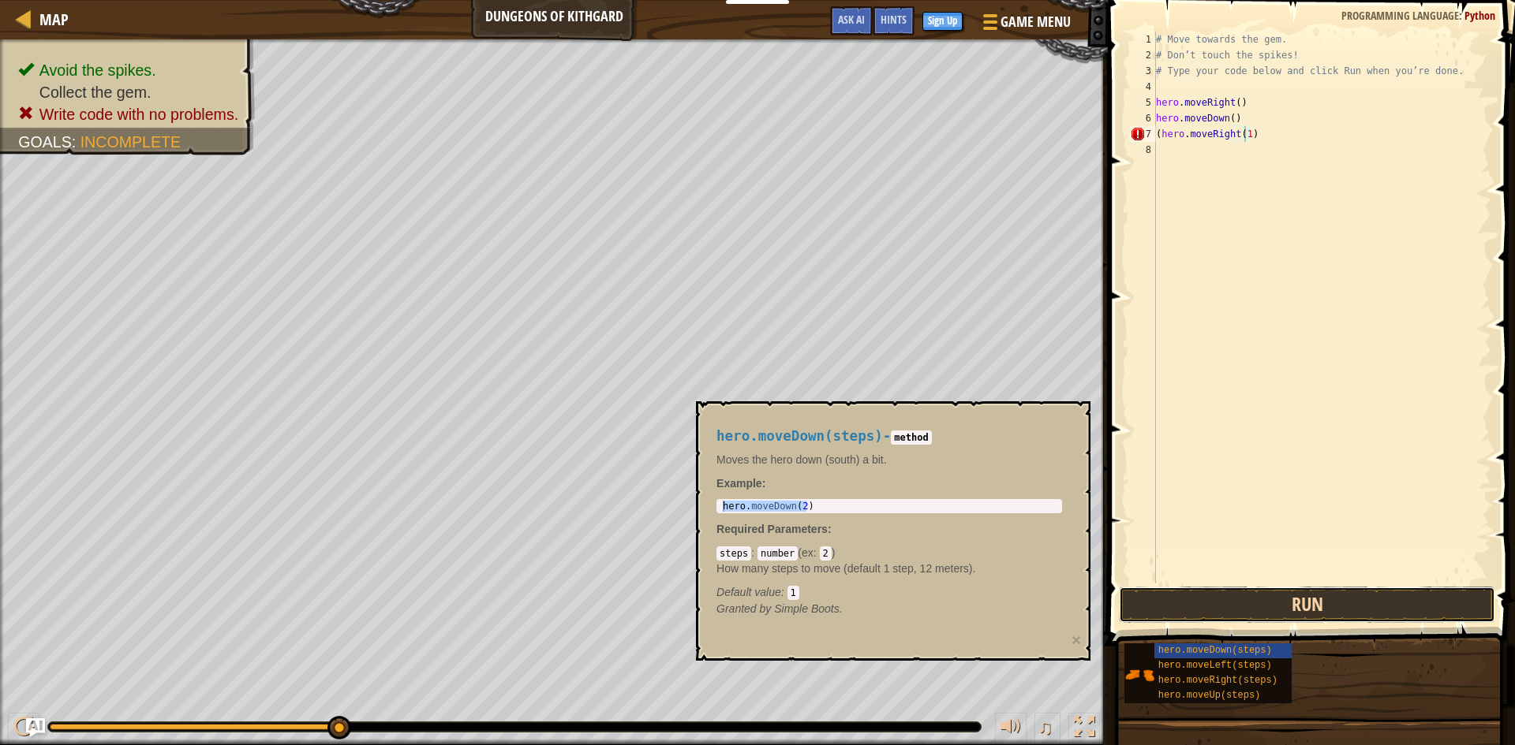
click at [1343, 611] on button "Run" at bounding box center [1307, 605] width 376 height 36
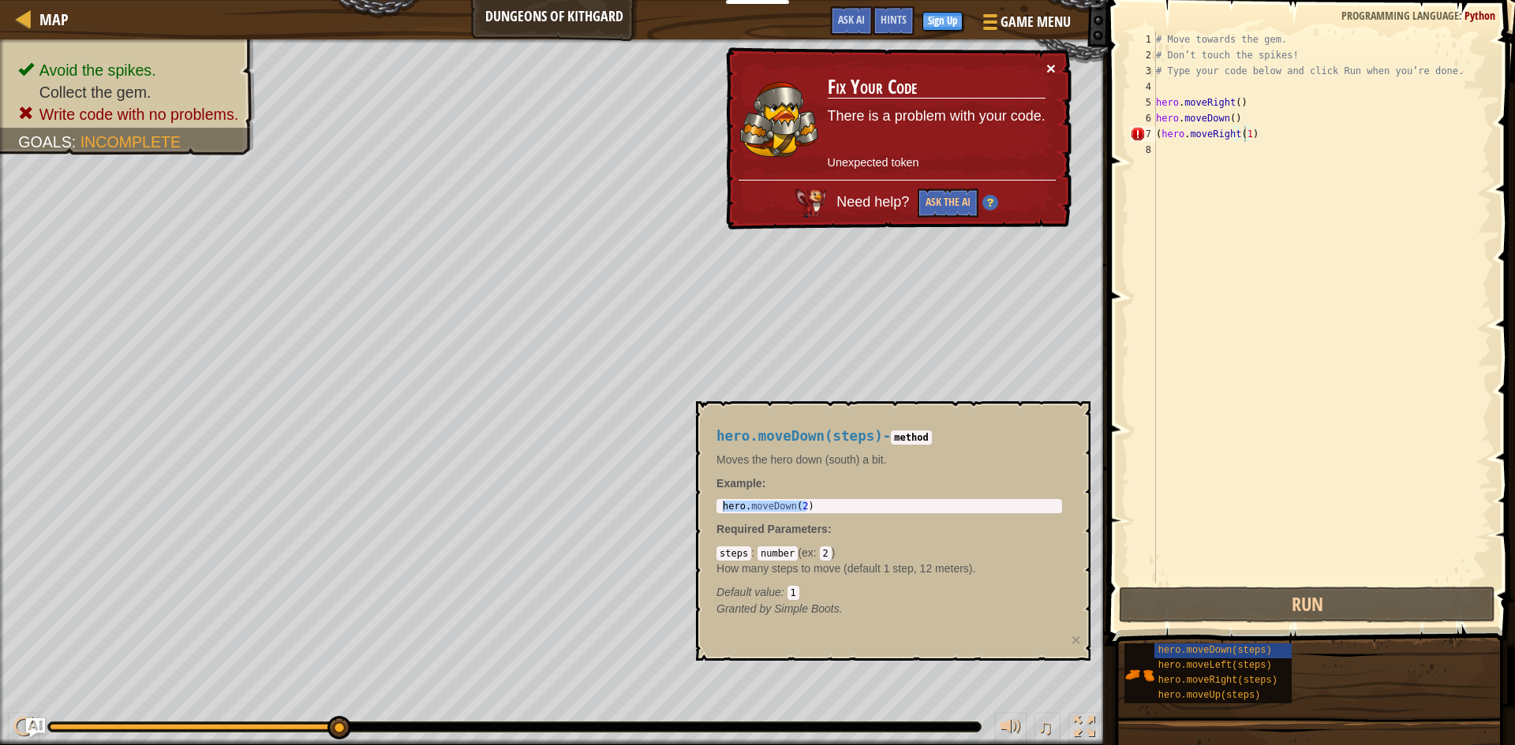
click at [1053, 65] on button "×" at bounding box center [1052, 70] width 10 height 17
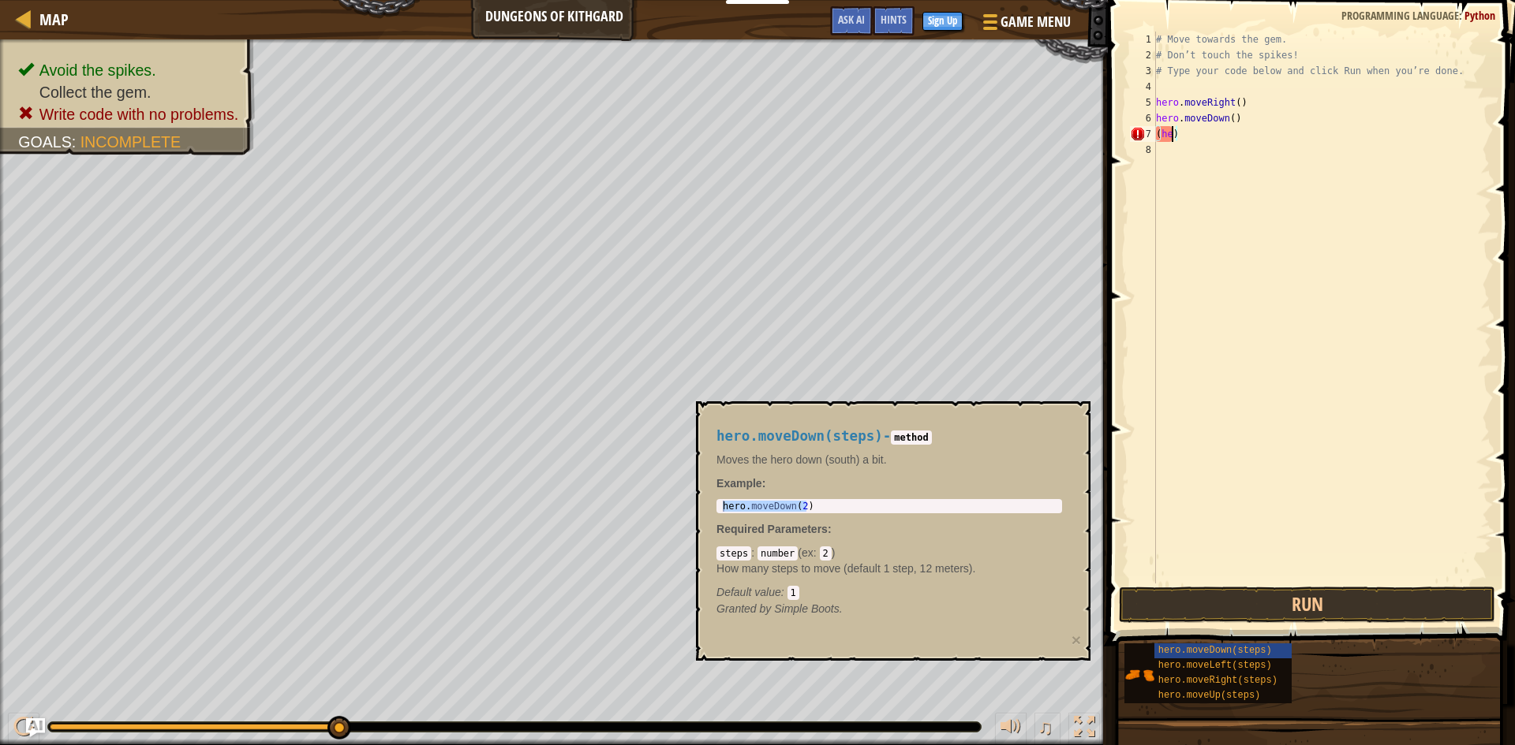
scroll to position [7, 0]
type textarea ")"
click at [1252, 678] on span "hero.moveRight(steps)" at bounding box center [1217, 680] width 119 height 11
type textarea "hero.moveRight(2)"
click at [361, 0] on body "Educators Create Free Account School & District Solutions Teacher Toolkit Previ…" at bounding box center [757, 0] width 1515 height 0
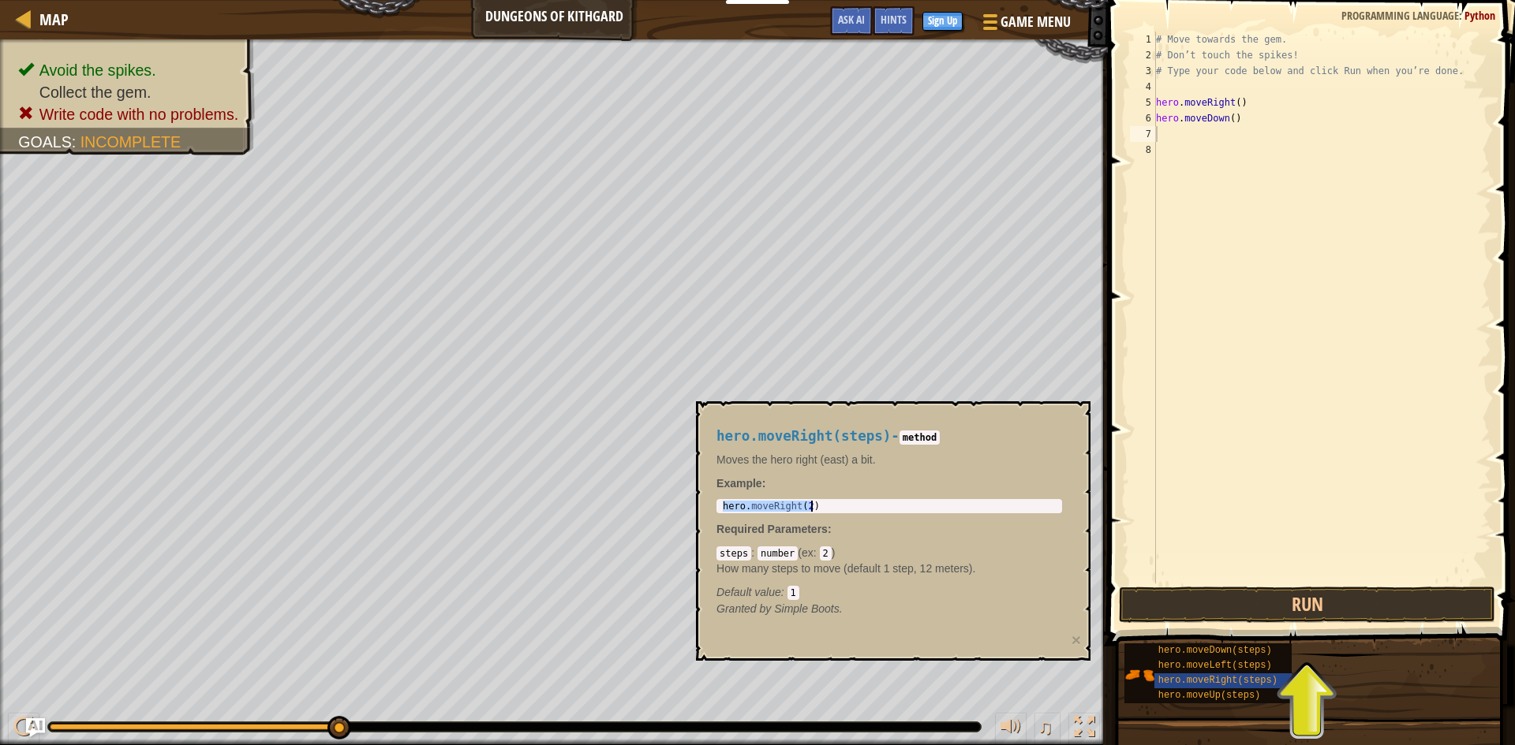
click at [663, 0] on body "Educators Create Free Account School & District Solutions Teacher Toolkit Previ…" at bounding box center [757, 0] width 1515 height 0
click at [1314, 271] on div "# Move towards the gem. # Don’t touch the spikes! # Type your code below and cl…" at bounding box center [1322, 324] width 338 height 584
paste textarea "hero.moveRight(2)"
type textarea "hero.moveRight()"
click at [1324, 609] on button "Run" at bounding box center [1307, 605] width 376 height 36
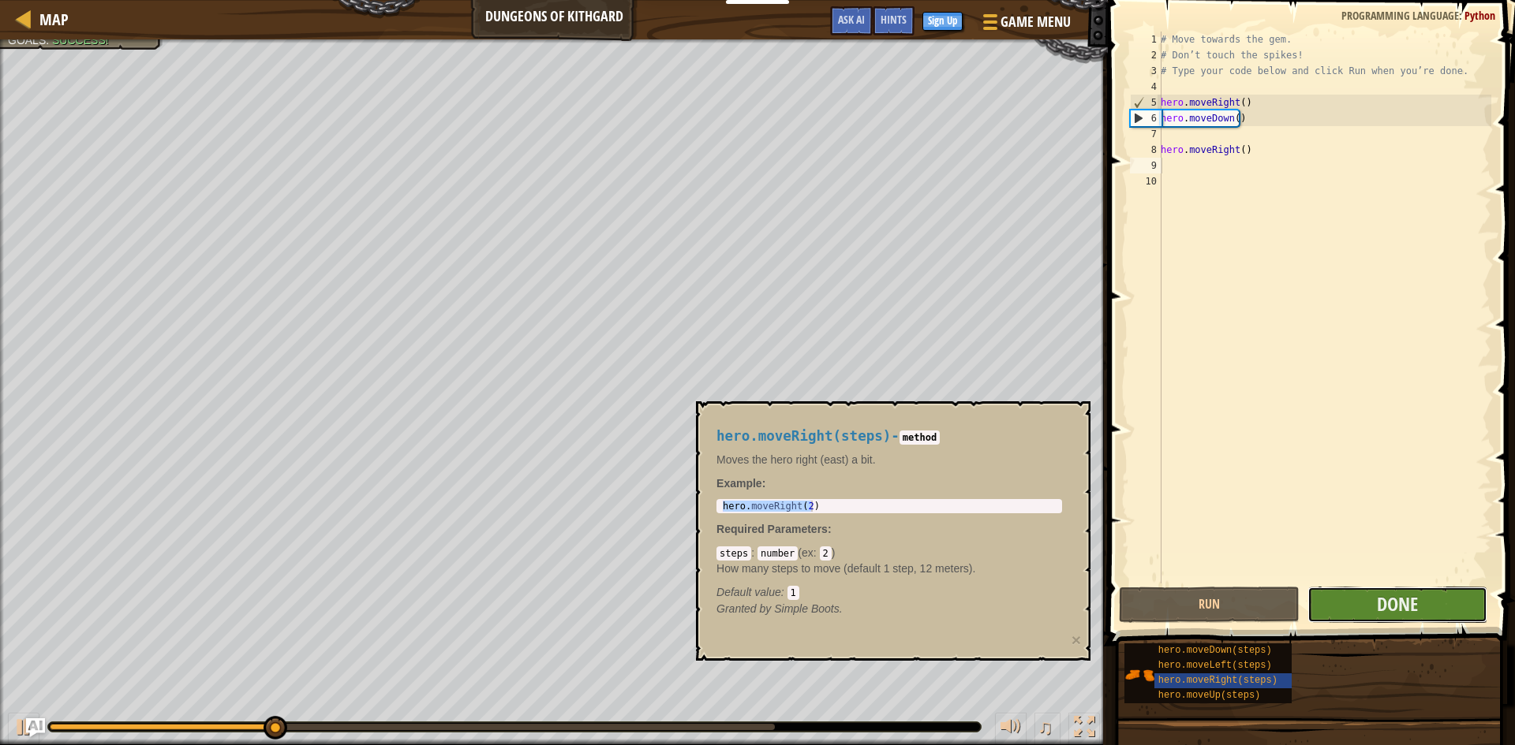
click at [1419, 604] on button "Done" at bounding box center [1397, 605] width 181 height 36
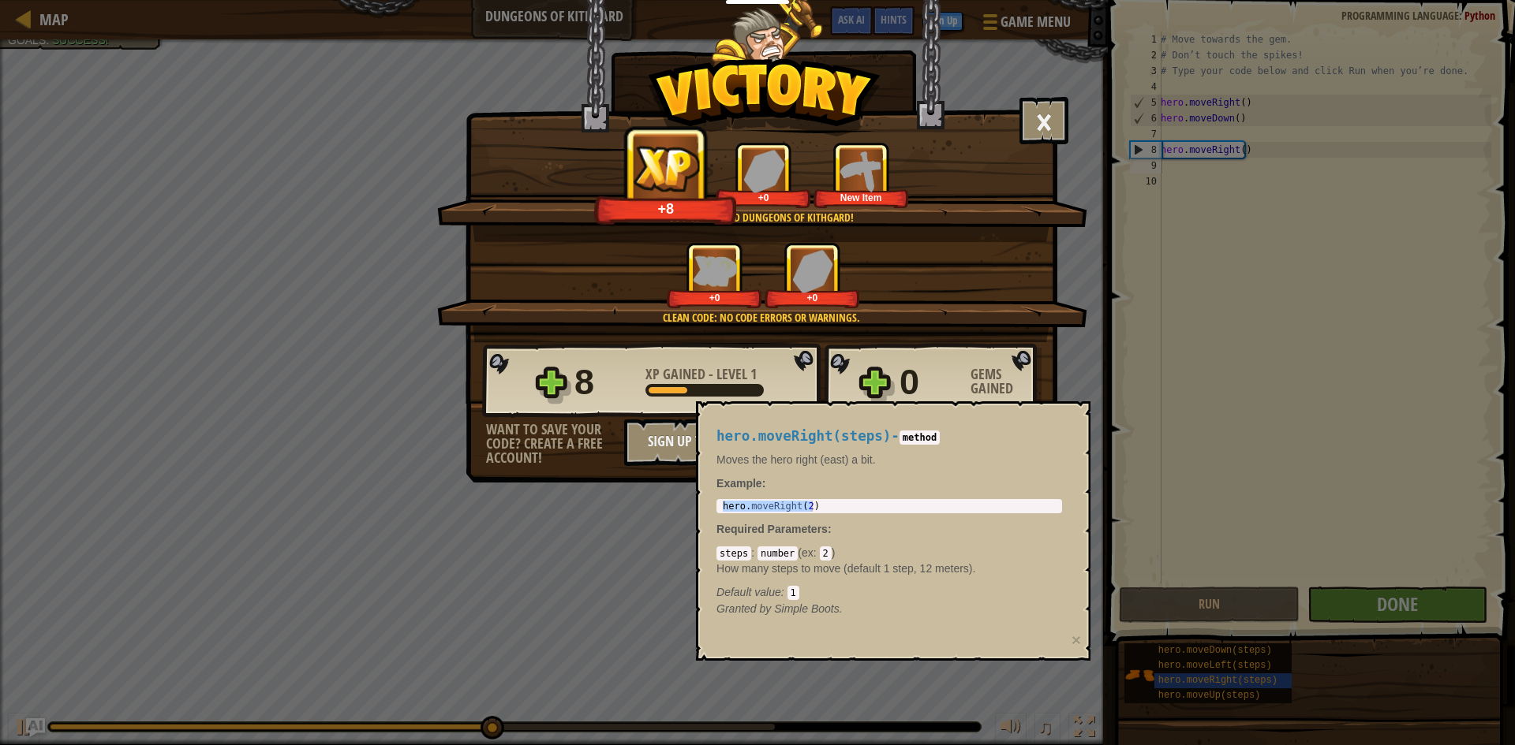
click at [1108, 546] on div "× Well done, hero. You’re building the strength to escape [PERSON_NAME]. How fu…" at bounding box center [757, 372] width 1515 height 745
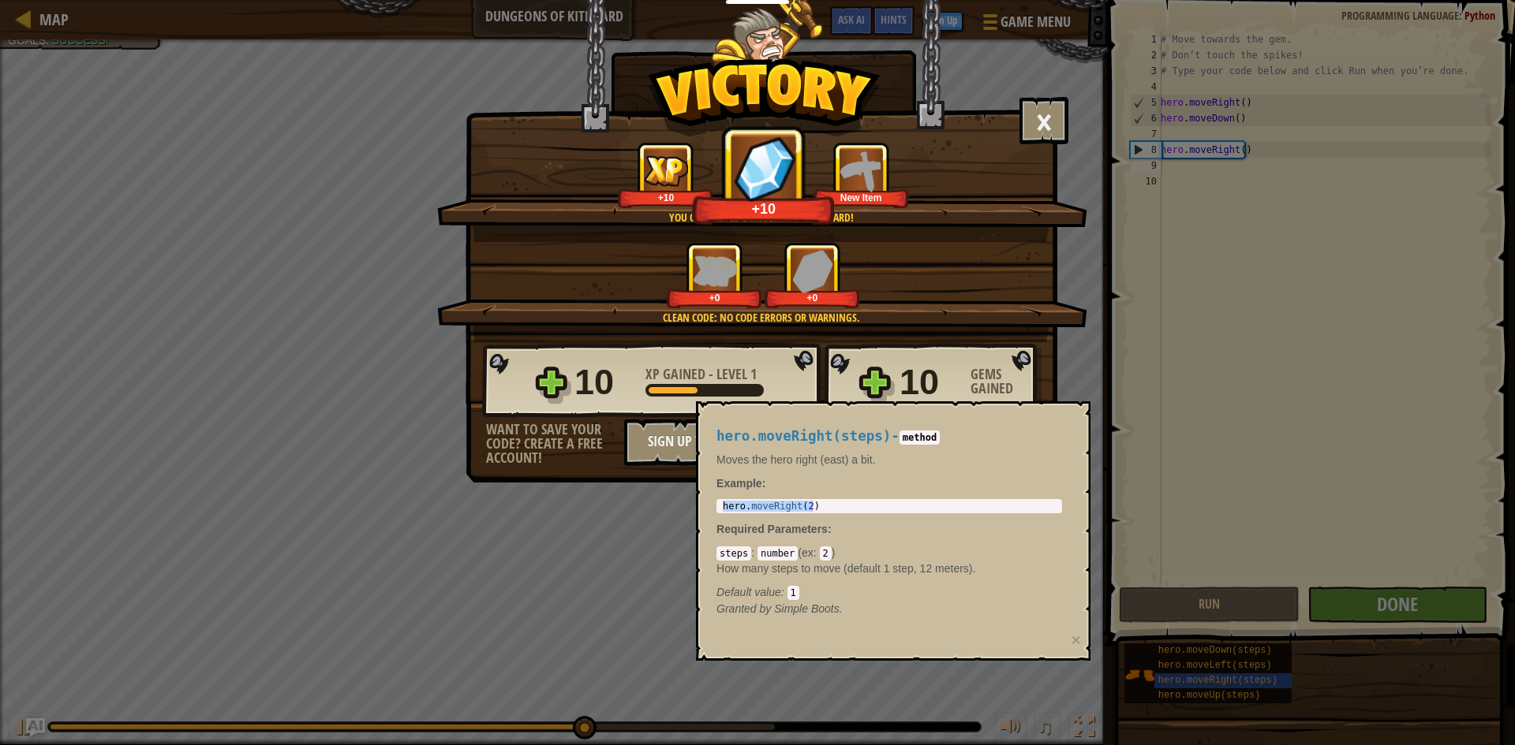
click at [1322, 583] on div "× Well done, hero. You’re building the strength to escape [PERSON_NAME]. How fu…" at bounding box center [757, 372] width 1515 height 745
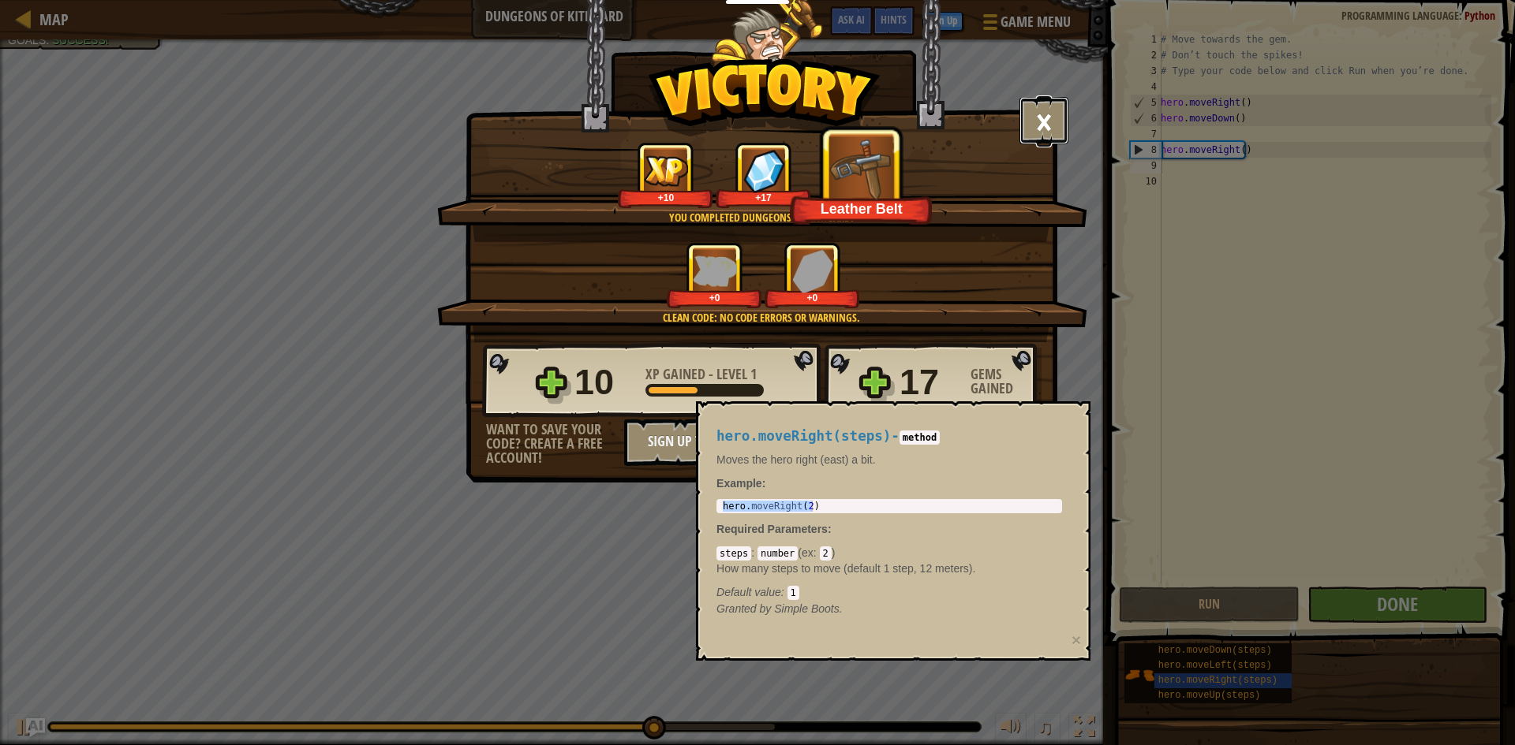
click at [1038, 140] on button "×" at bounding box center [1043, 120] width 49 height 47
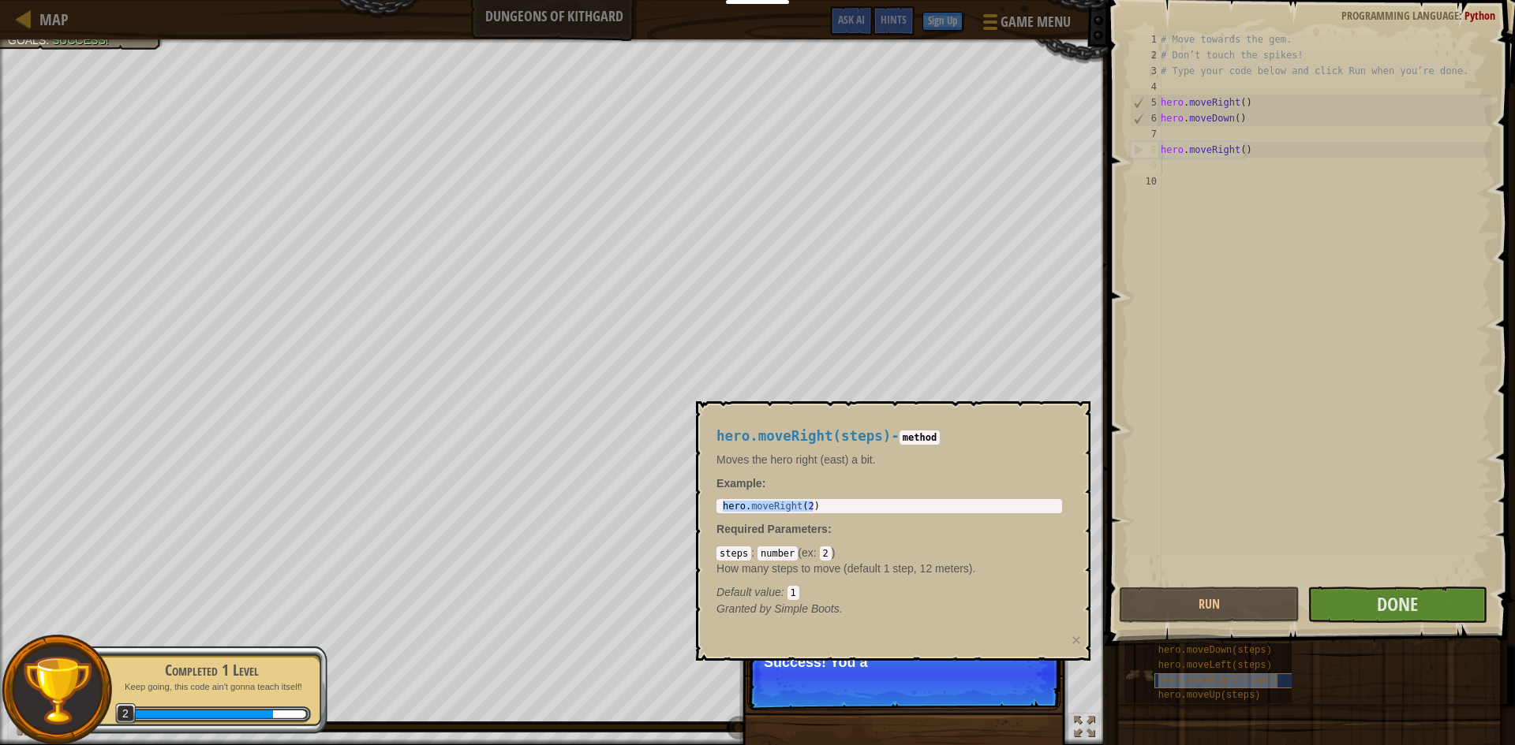
click at [1248, 677] on span "hero.moveRight(steps)" at bounding box center [1217, 680] width 119 height 11
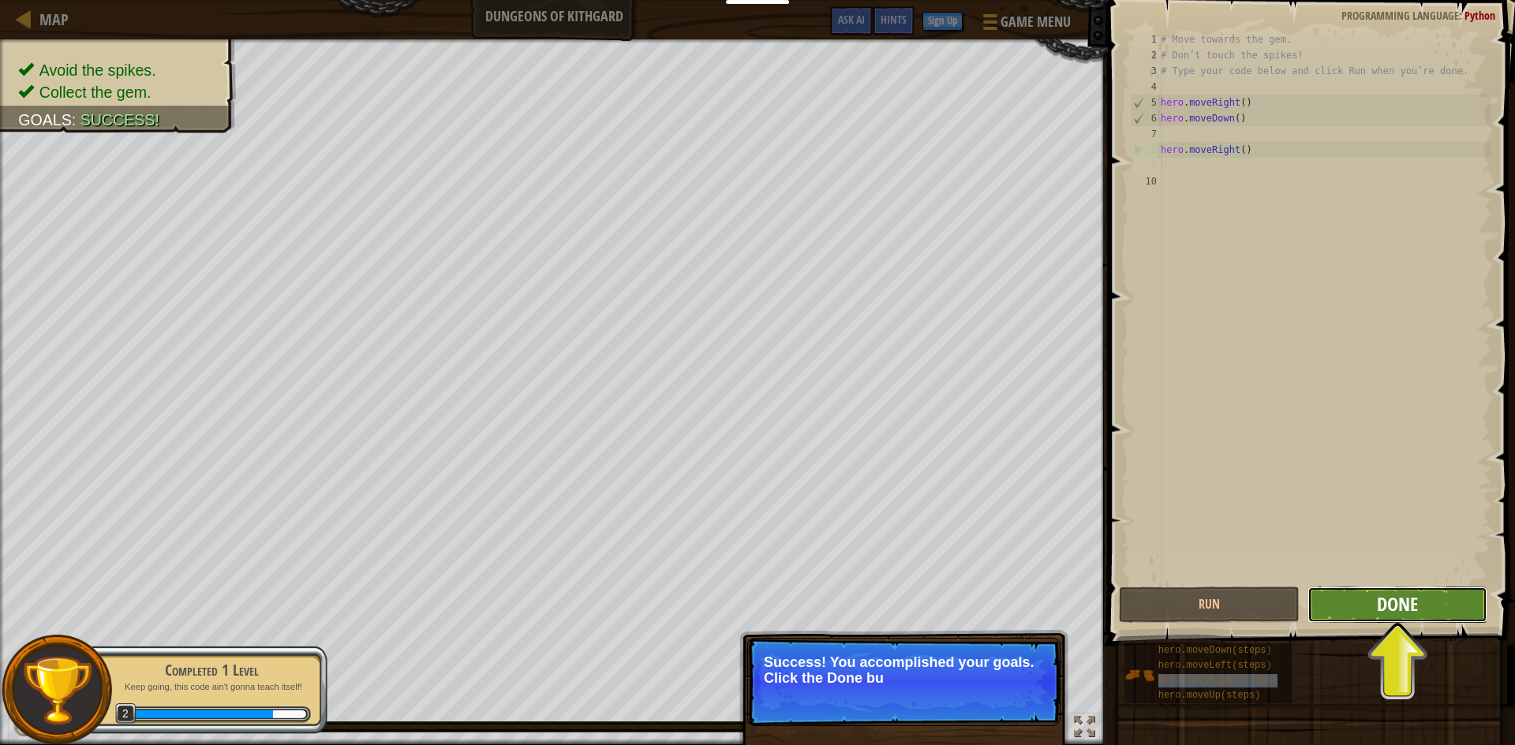
click at [1395, 592] on button "Done" at bounding box center [1397, 605] width 181 height 36
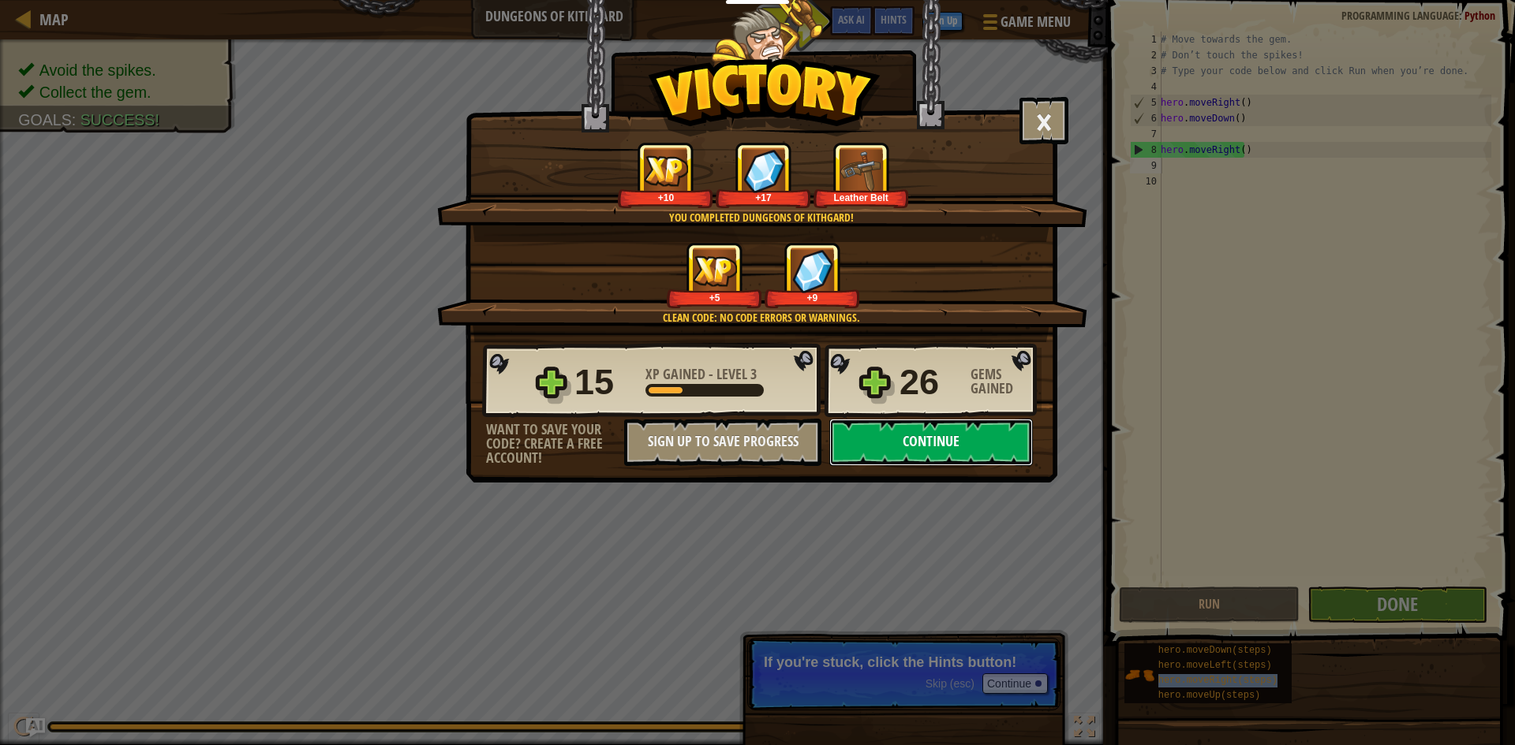
click at [999, 454] on button "Continue" at bounding box center [931, 442] width 204 height 47
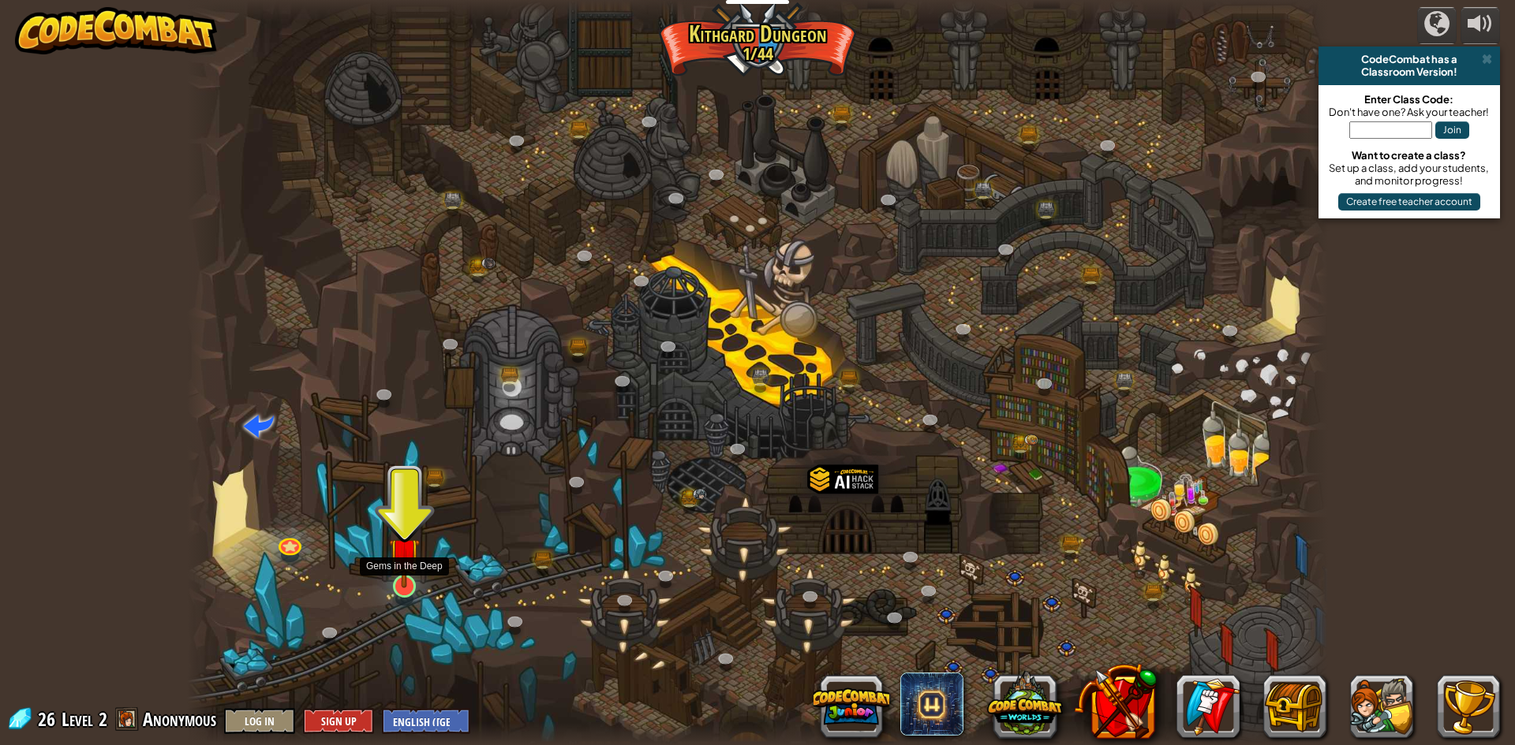
click at [394, 584] on img at bounding box center [404, 553] width 31 height 70
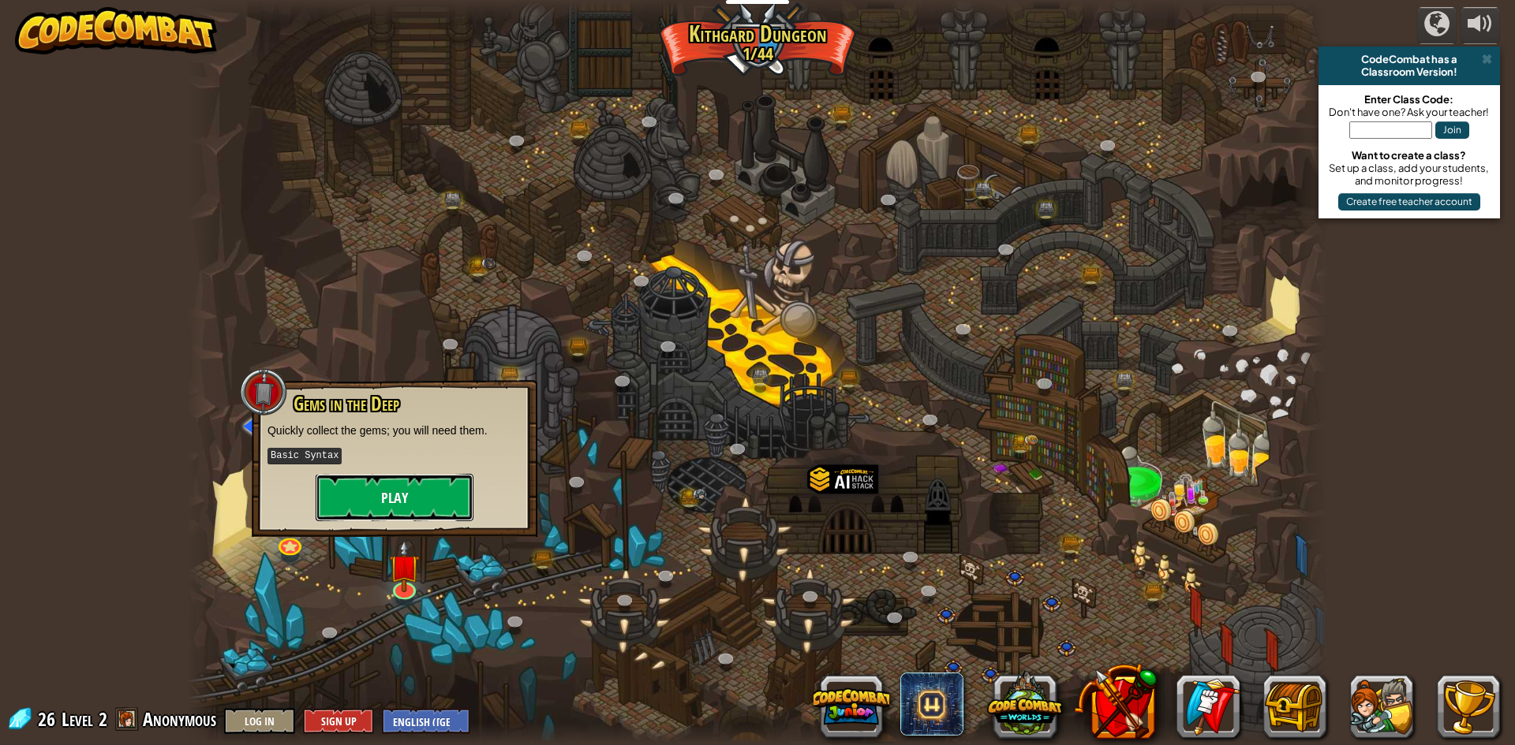
click at [428, 484] on button "Play" at bounding box center [395, 497] width 158 height 47
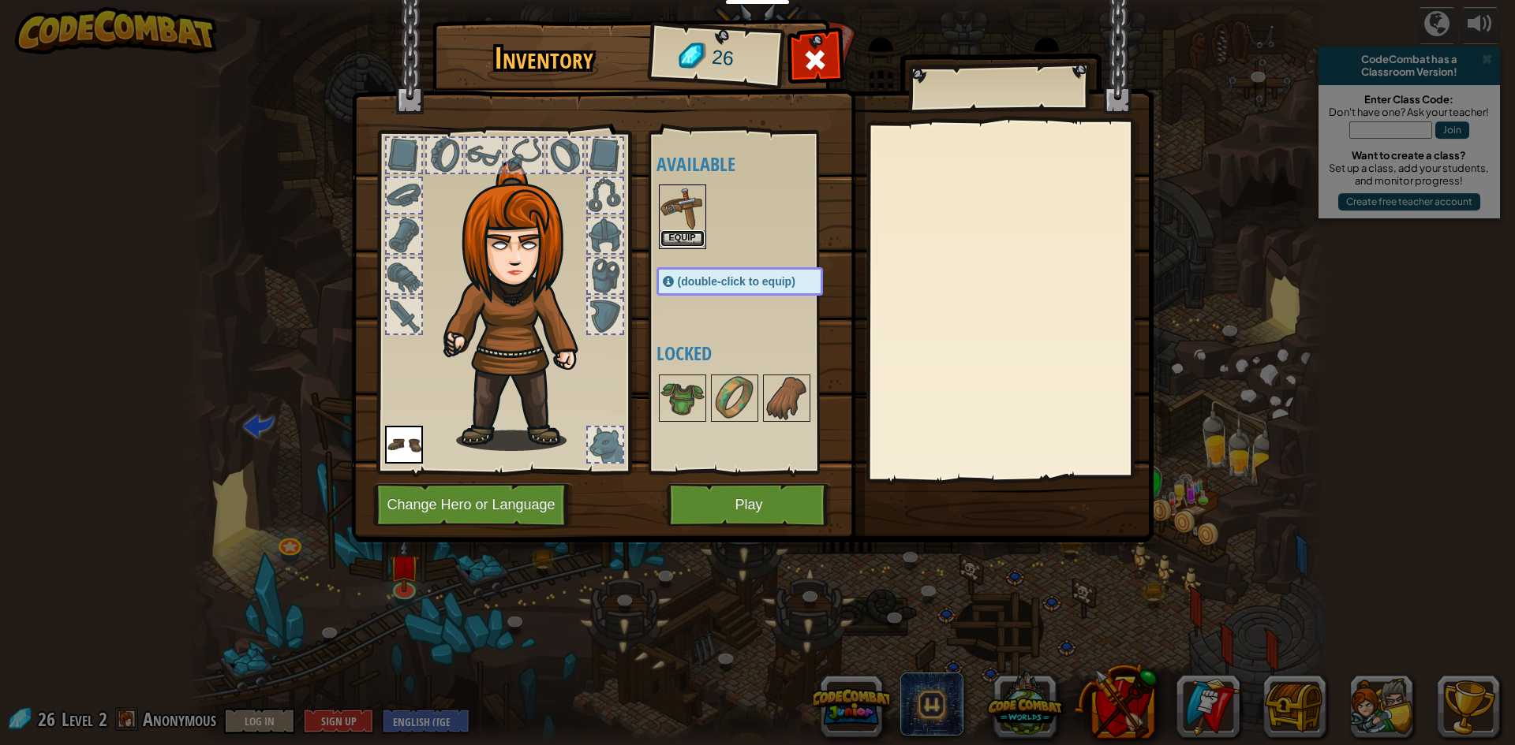
click at [697, 234] on button "Equip" at bounding box center [682, 238] width 44 height 17
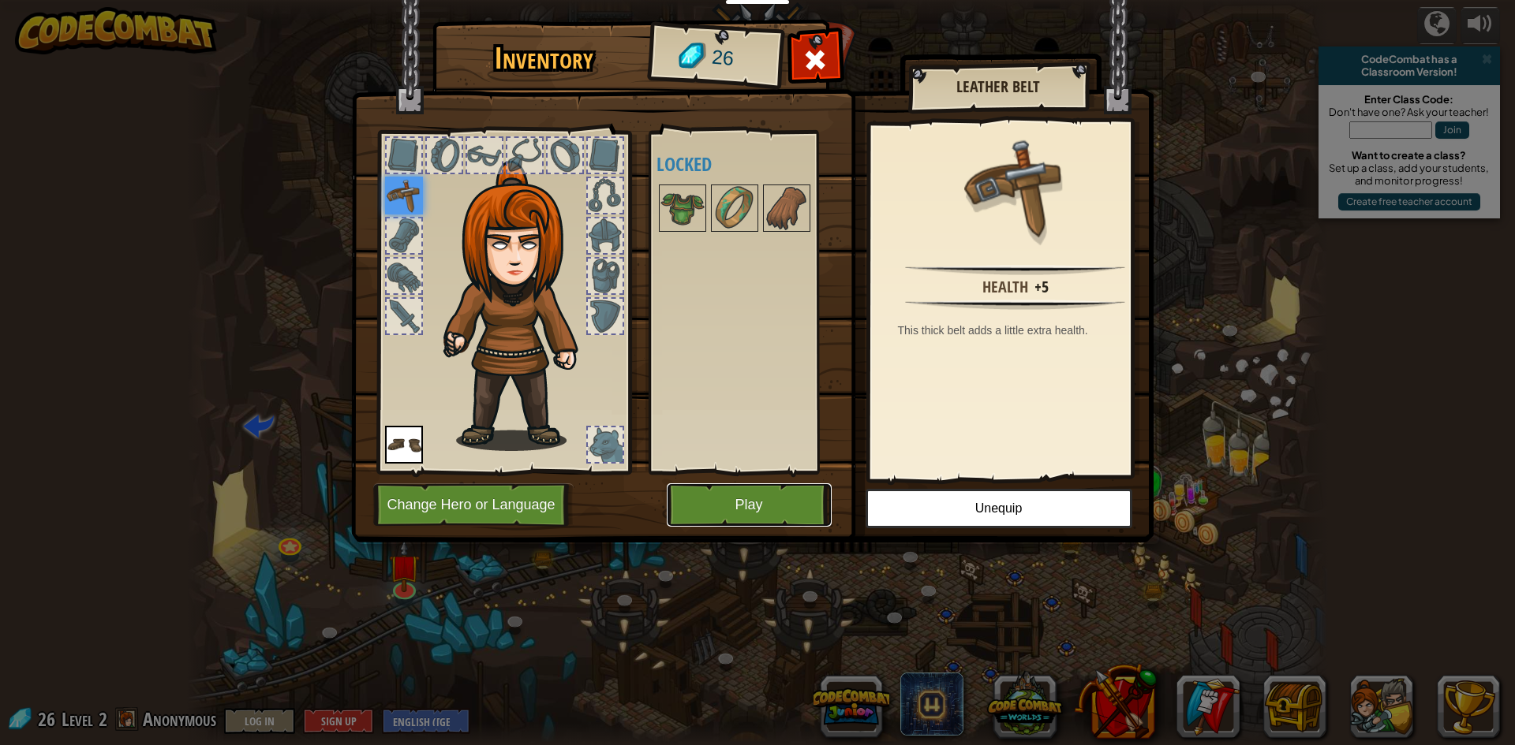
click at [754, 510] on button "Play" at bounding box center [749, 505] width 165 height 43
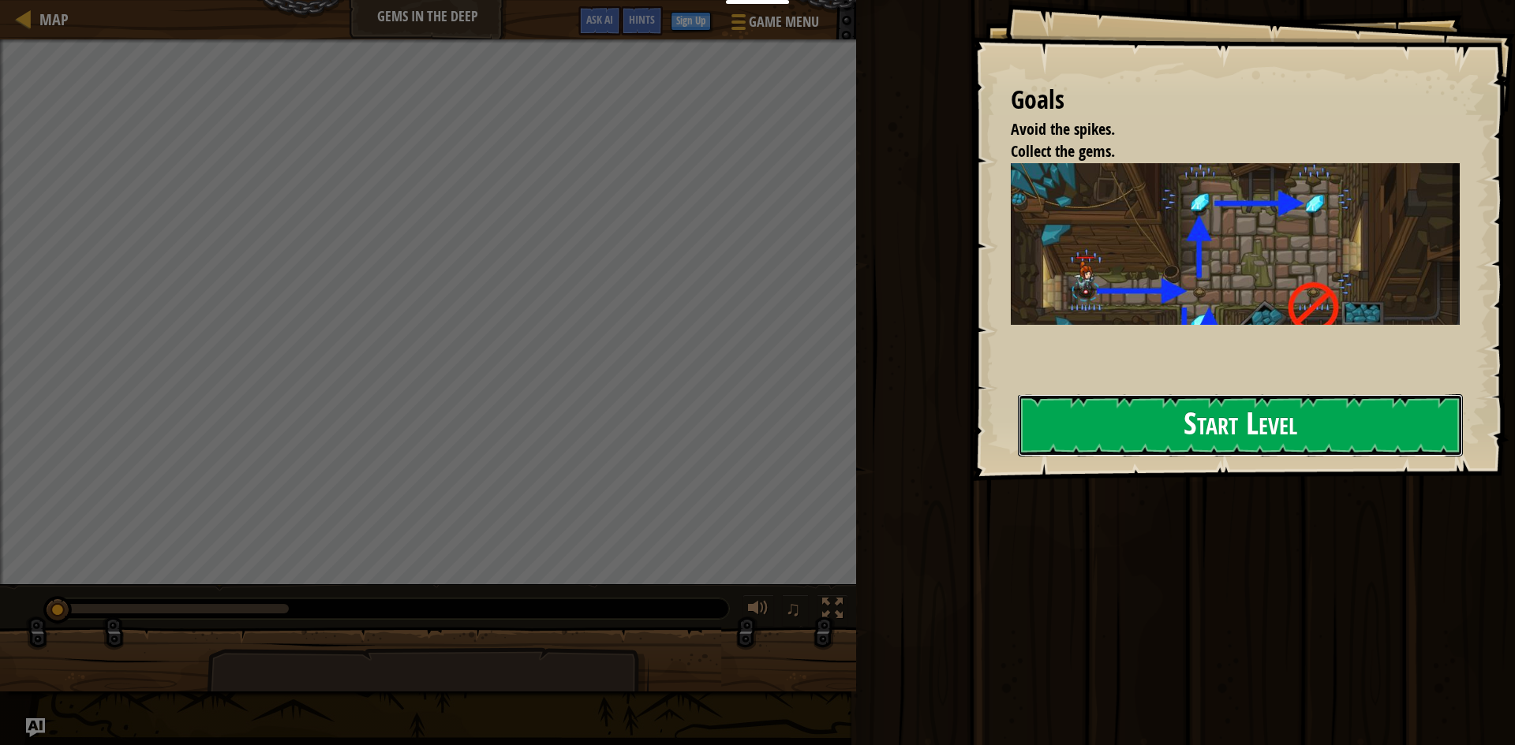
click at [1099, 435] on button "Start Level" at bounding box center [1240, 425] width 445 height 62
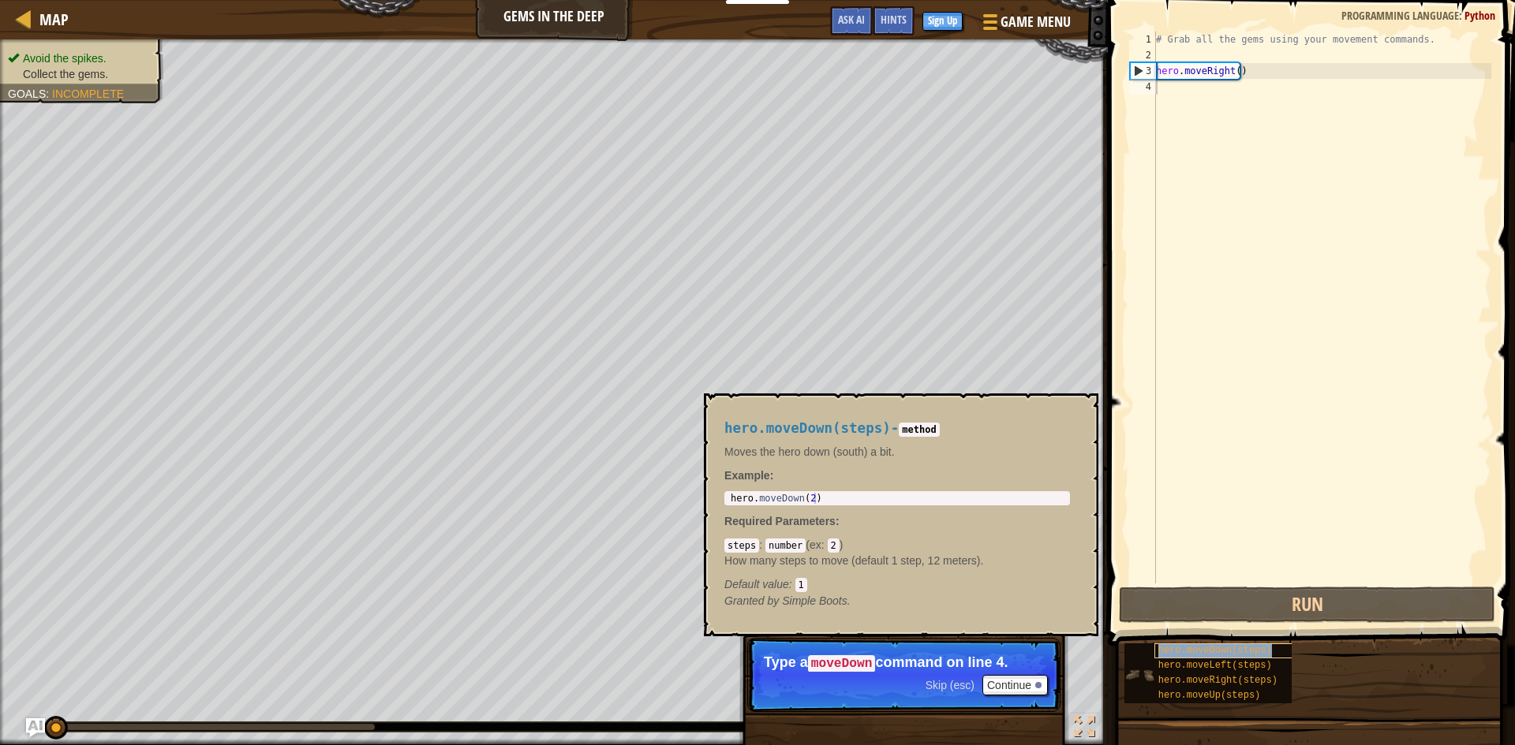
click at [1245, 645] on span "hero.moveDown(steps)" at bounding box center [1215, 650] width 114 height 11
type textarea "hero.moveDown(2)"
click at [588, 0] on body "Educators Create Free Account School & District Solutions Teacher Toolkit Previ…" at bounding box center [757, 0] width 1515 height 0
click at [1449, 309] on div "# Grab all the gems using your movement commands. hero . moveRight ( )" at bounding box center [1322, 324] width 338 height 584
paste textarea "hero.moveDown(2)"
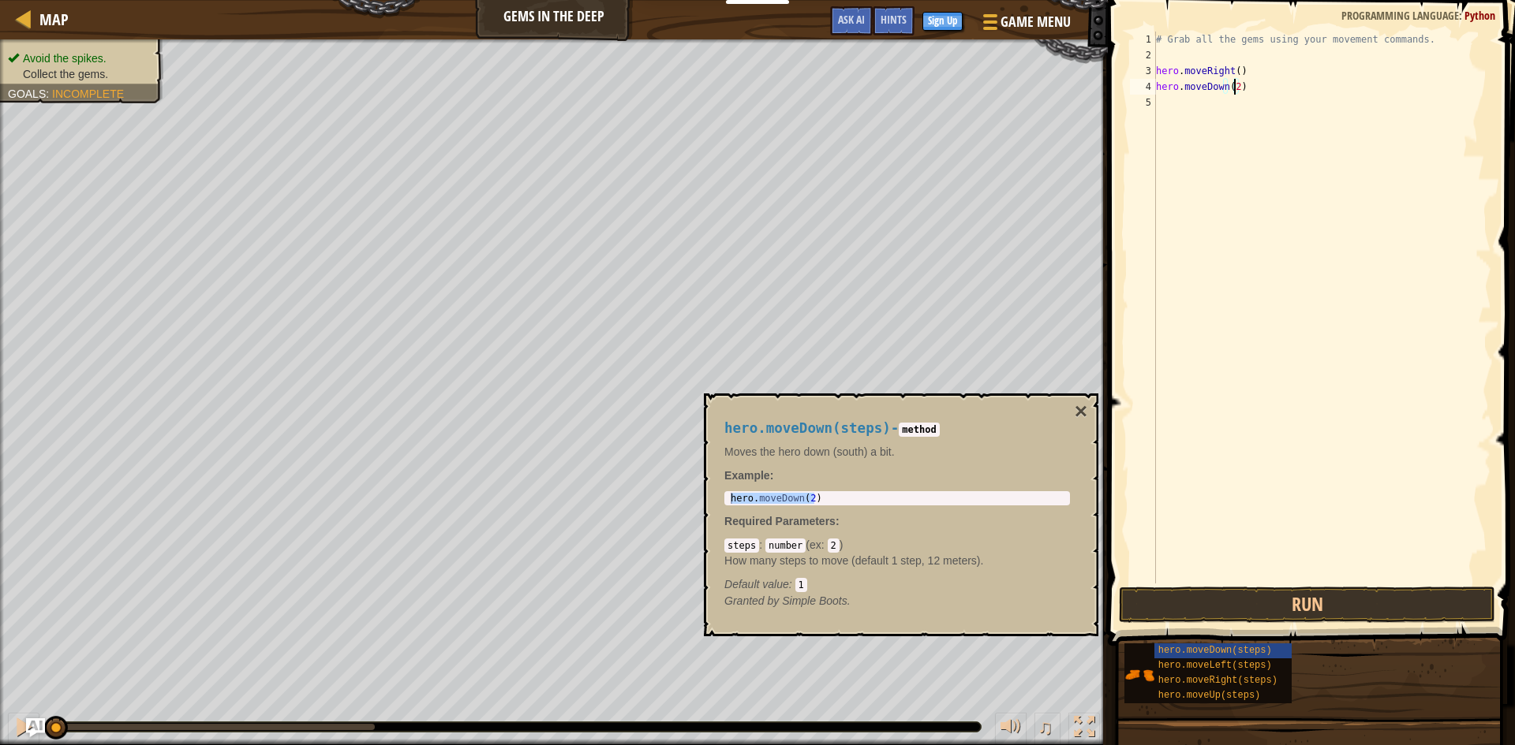
type textarea "hero.moveDown()"
click at [1240, 666] on span "hero.moveLeft(steps)" at bounding box center [1215, 665] width 114 height 11
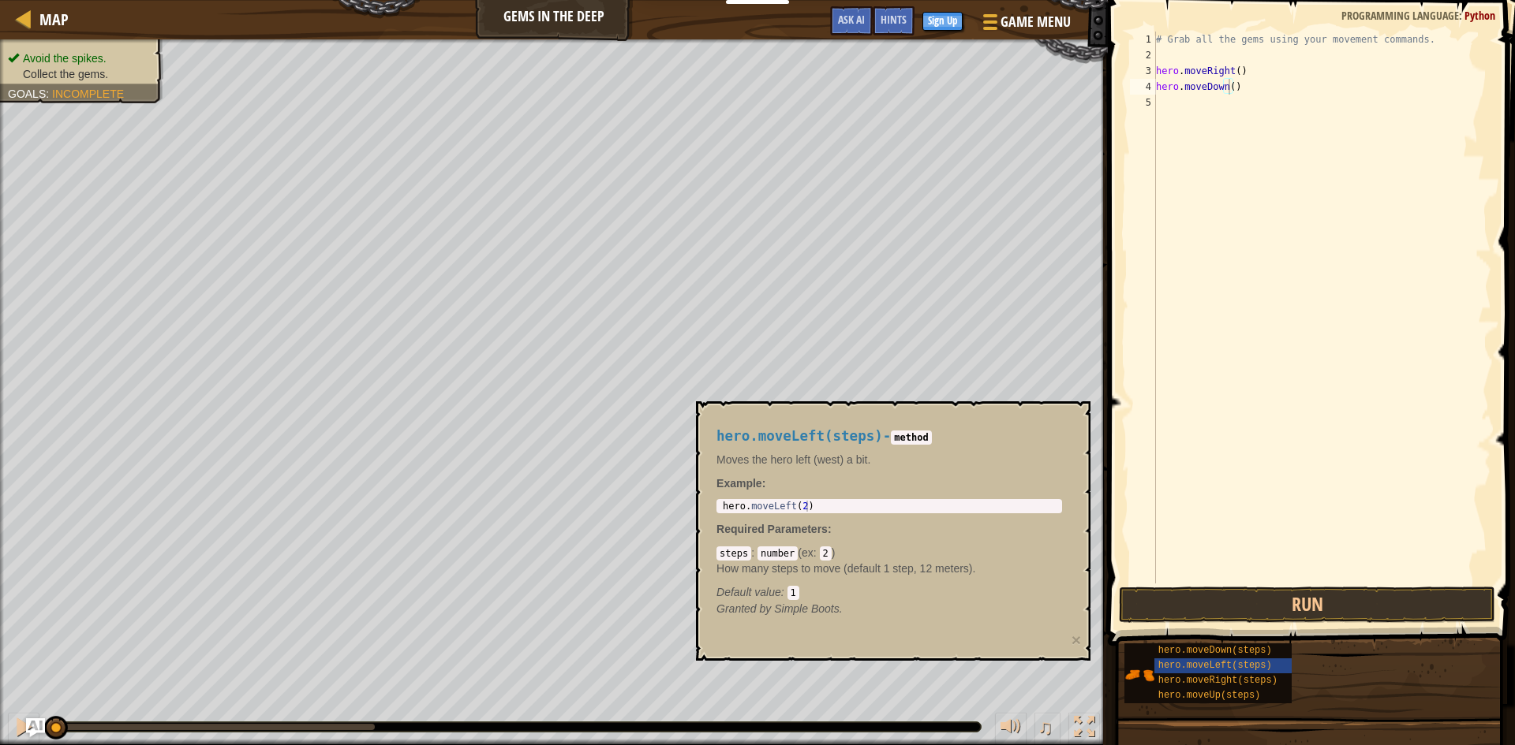
drag, startPoint x: 832, startPoint y: 517, endPoint x: 828, endPoint y: 508, distance: 9.9
click at [829, 518] on div "hero.moveLeft(steps) - method Moves the hero left (west) a bit. Example : 1 her…" at bounding box center [889, 523] width 368 height 218
type textarea "hero.moveLeft(2)"
click at [615, 0] on body "Educators Create Free Account School & District Solutions Teacher Toolkit Previ…" at bounding box center [757, 0] width 1515 height 0
click at [1257, 508] on div "# Grab all the gems using your movement commands. hero . moveRight ( ) hero . m…" at bounding box center [1322, 324] width 338 height 584
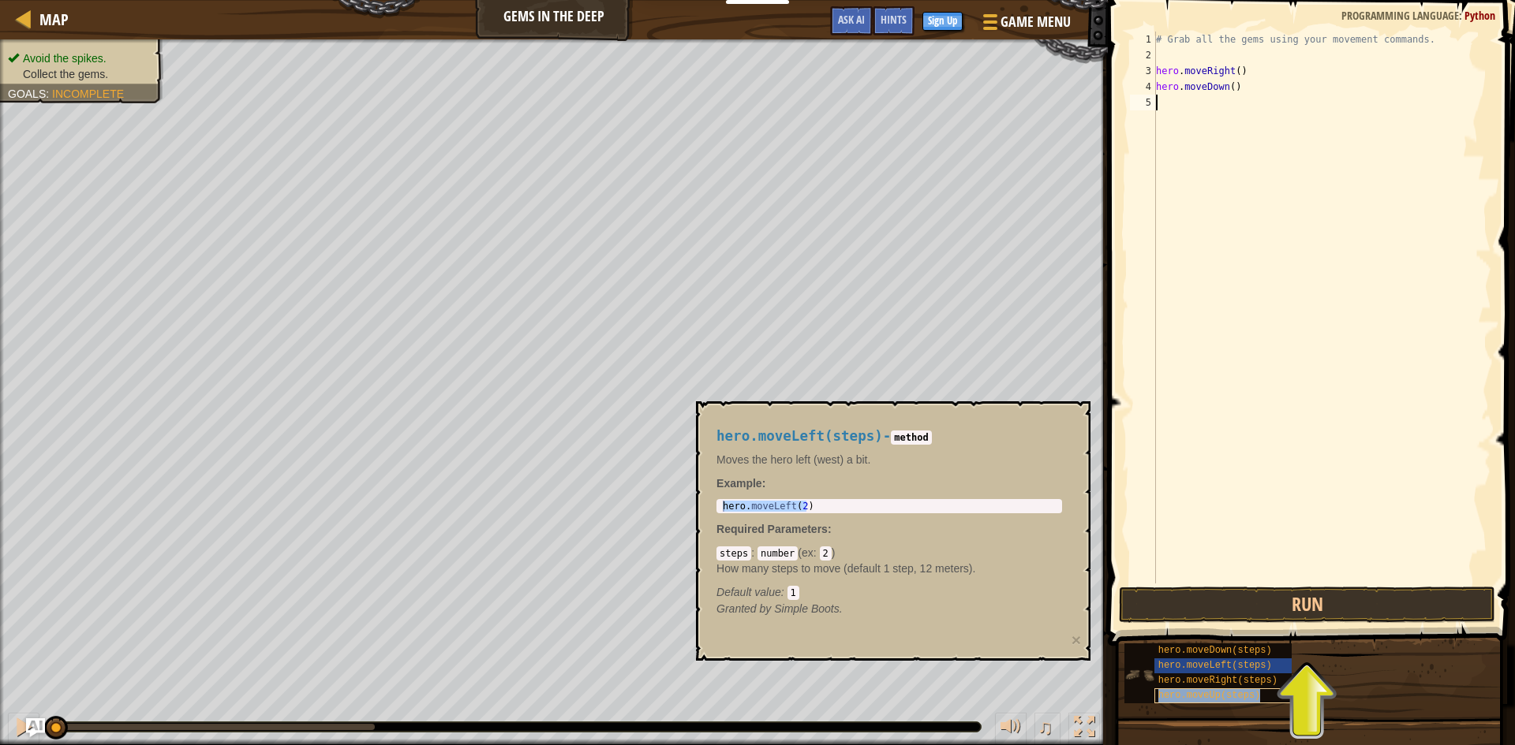
click at [1216, 693] on span "hero.moveUp(steps)" at bounding box center [1209, 695] width 103 height 11
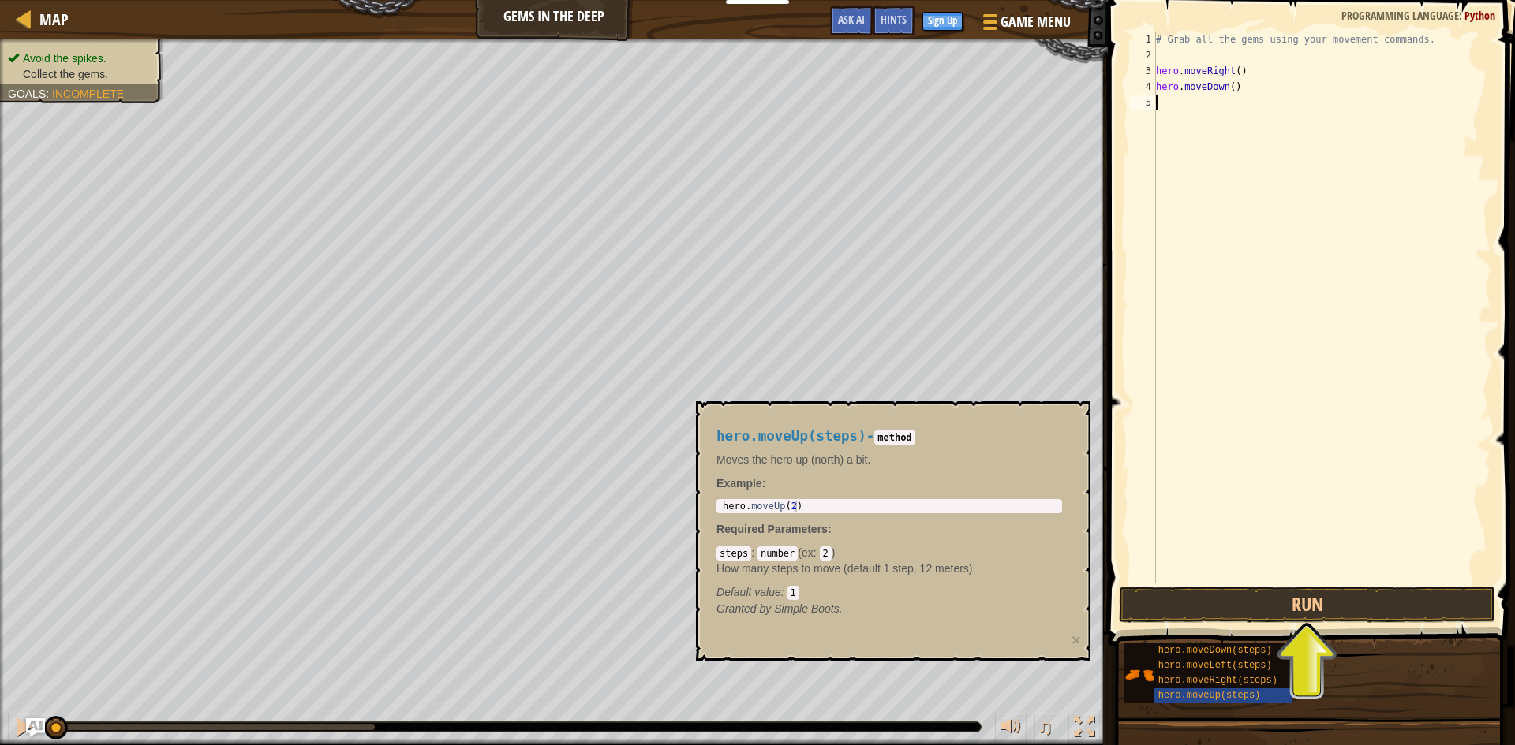
type textarea "hero.moveUp(2)"
click at [551, 0] on body "Educators Create Free Account School & District Solutions Teacher Toolkit Previ…" at bounding box center [757, 0] width 1515 height 0
click at [1396, 448] on div "# Grab all the gems using your movement commands. hero . moveRight ( ) hero . m…" at bounding box center [1322, 324] width 338 height 584
paste textarea "hero.moveUp(2)"
type textarea "hero.moveUp2)"
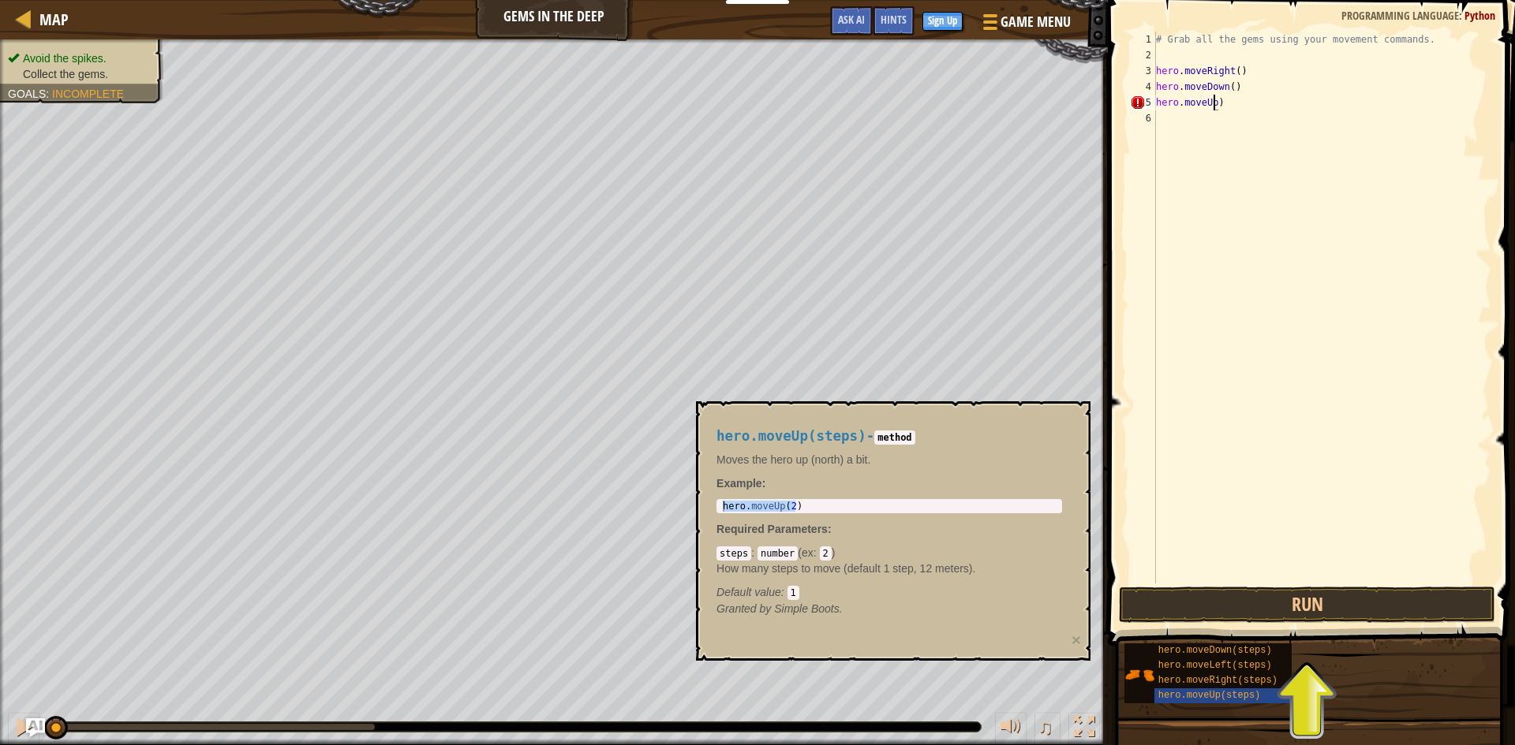
scroll to position [7, 5]
click at [1379, 503] on div "# Grab all the gems using your movement commands. hero . moveRight ( ) hero . m…" at bounding box center [1322, 324] width 338 height 584
click at [1209, 660] on span "hero.moveLeft(steps)" at bounding box center [1215, 665] width 114 height 11
click at [1220, 104] on div "# Grab all the gems using your movement commands. hero . moveRight ( ) hero . m…" at bounding box center [1322, 324] width 338 height 584
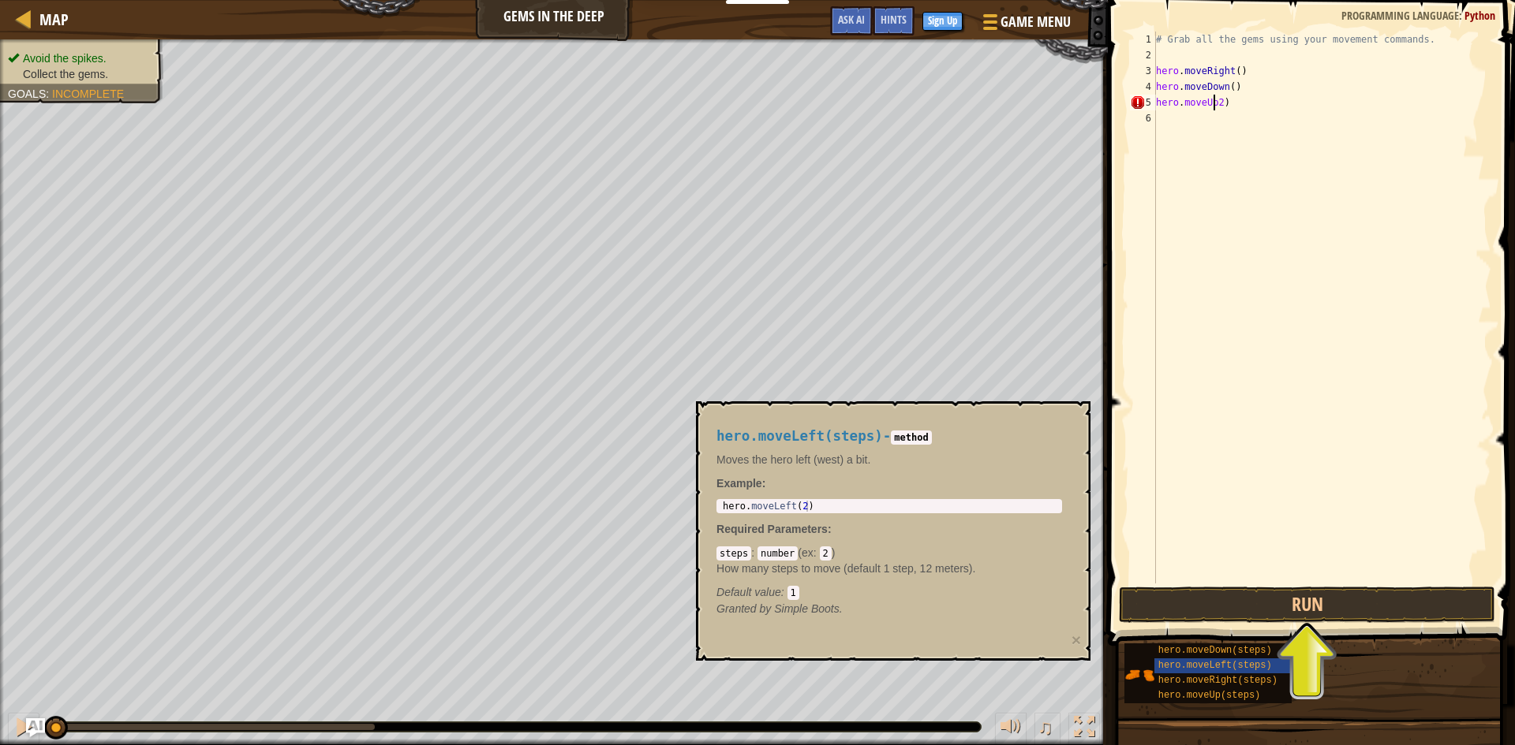
type textarea "hero.moveUp(2)"
click at [1245, 229] on div "# Grab all the gems using your movement commands. hero . moveRight ( ) hero . m…" at bounding box center [1322, 324] width 338 height 584
type textarea "hero.moveLeft(2)"
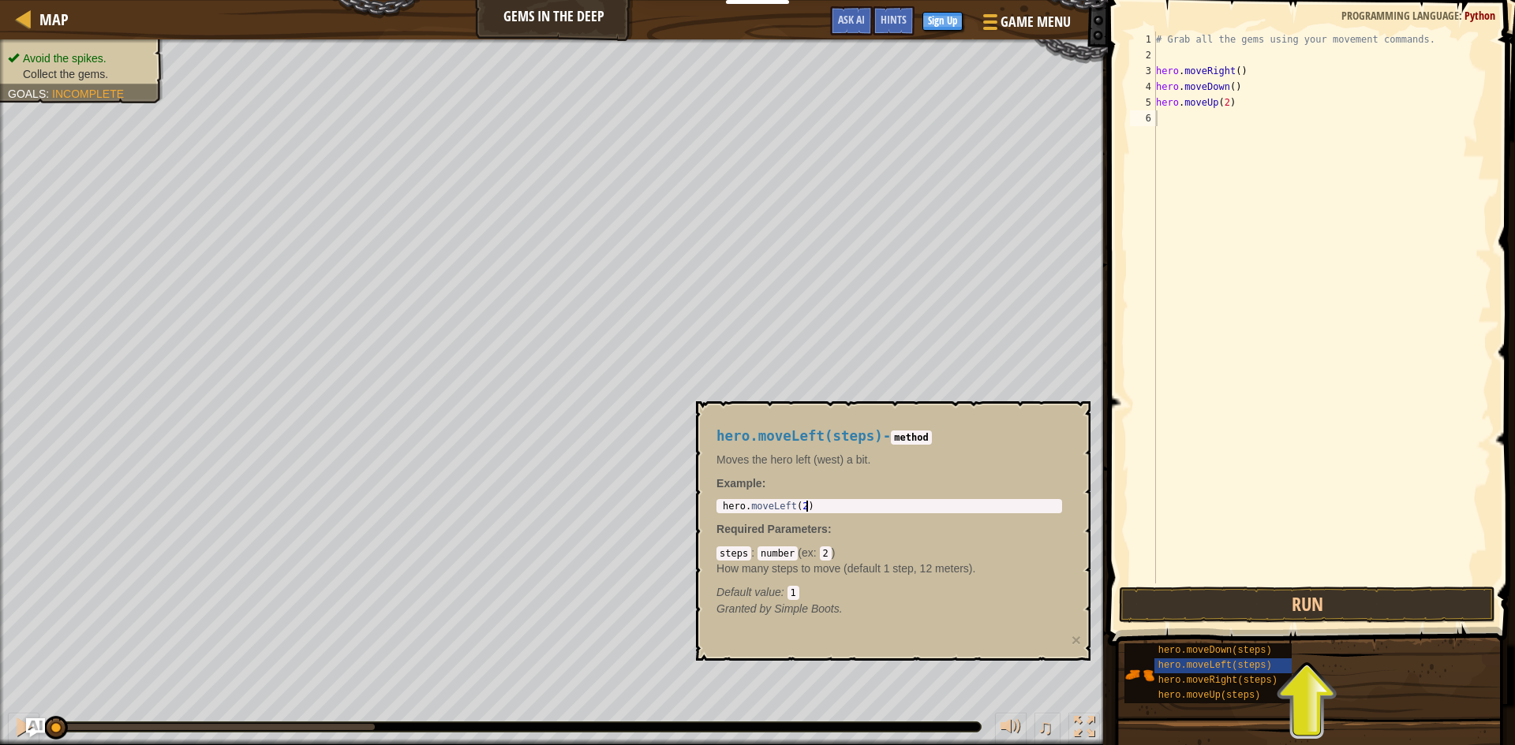
click at [571, 0] on body "Educators Create Free Account School & District Solutions Teacher Toolkit Previ…" at bounding box center [757, 0] width 1515 height 0
click at [1315, 392] on div "# Grab all the gems using your movement commands. hero . moveRight ( ) hero . m…" at bounding box center [1322, 324] width 338 height 584
paste textarea "hero.moveLeft(2)"
click at [1201, 588] on button "Run" at bounding box center [1307, 605] width 376 height 36
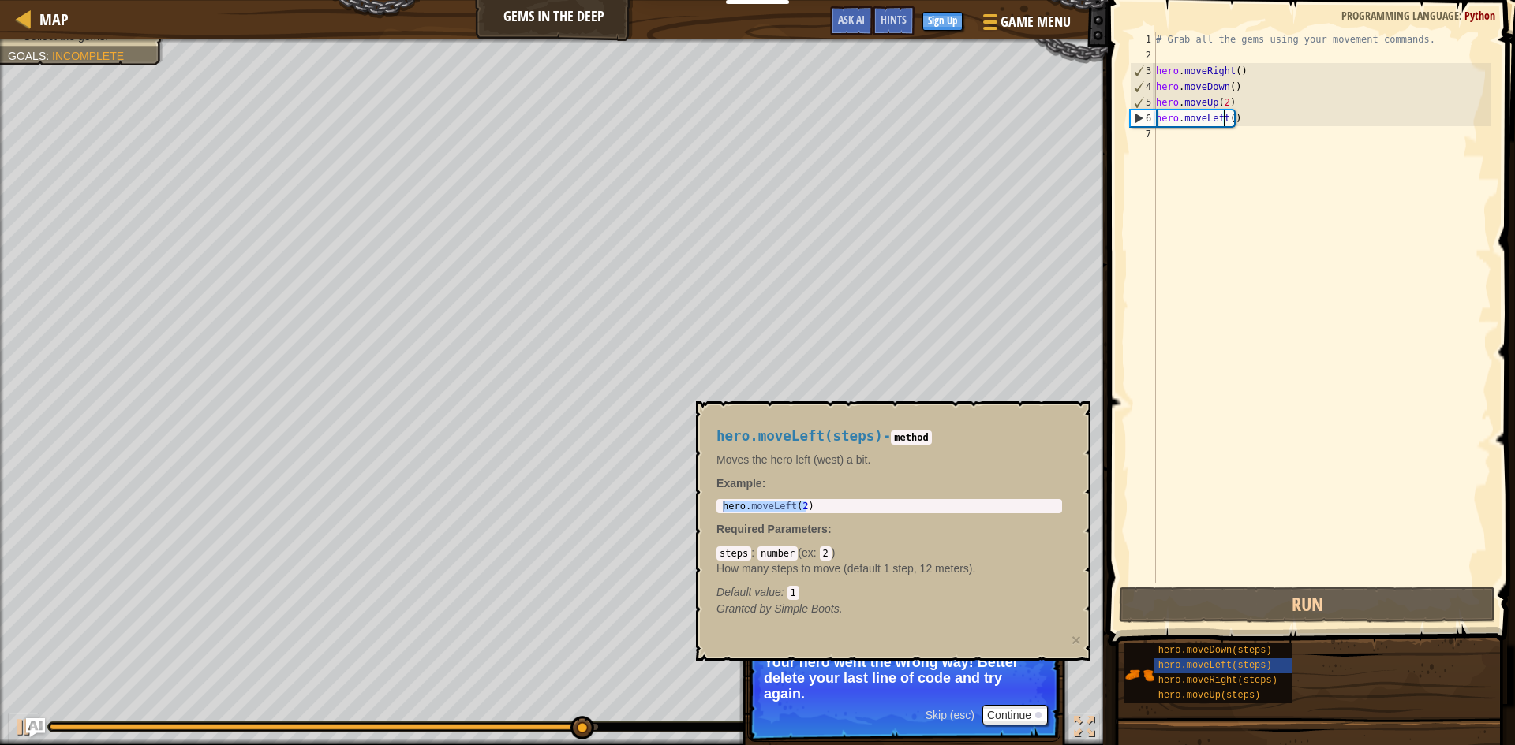
click at [1222, 118] on div "# Grab all the gems using your movement commands. hero . moveRight ( ) hero . m…" at bounding box center [1322, 324] width 338 height 584
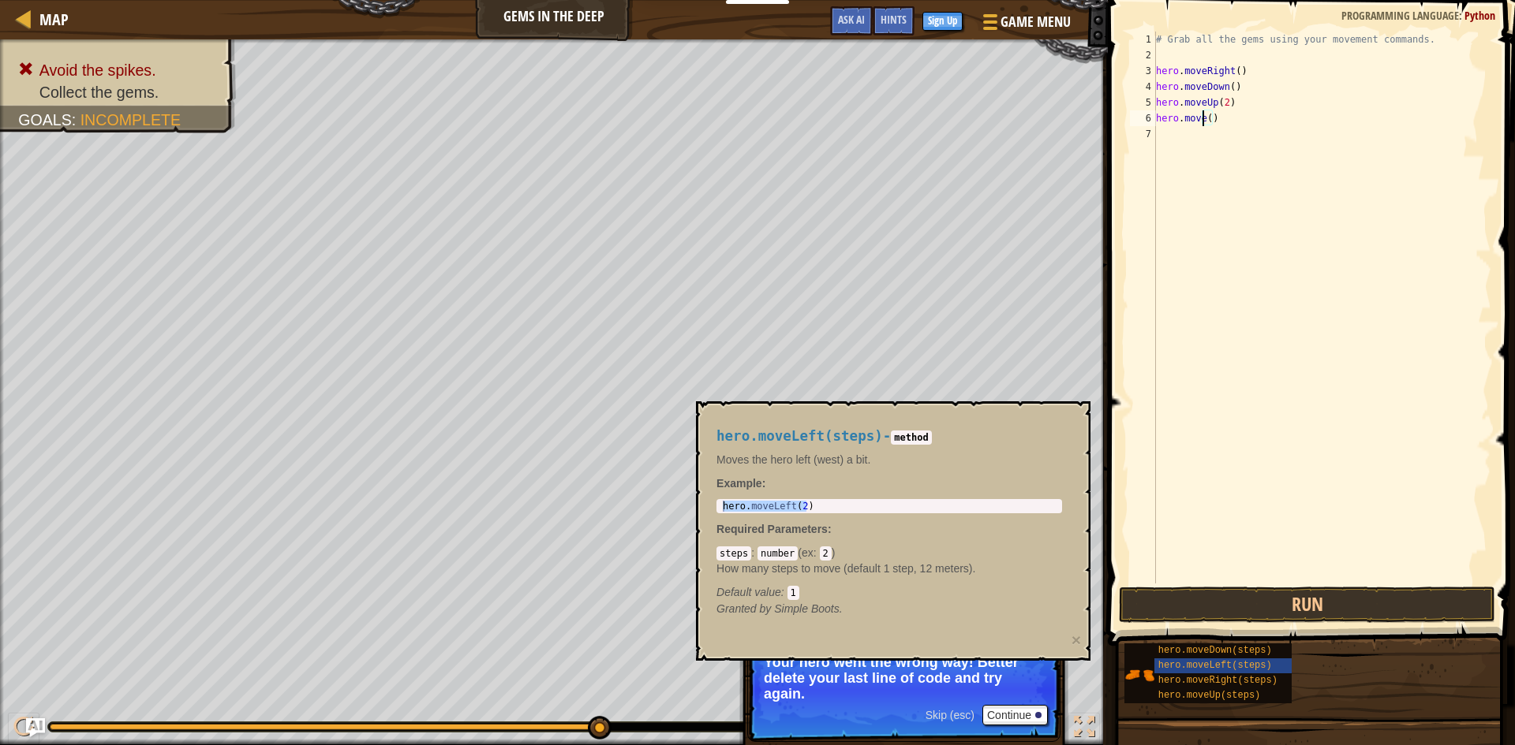
scroll to position [7, 5]
click at [1383, 601] on button "Run" at bounding box center [1307, 605] width 376 height 36
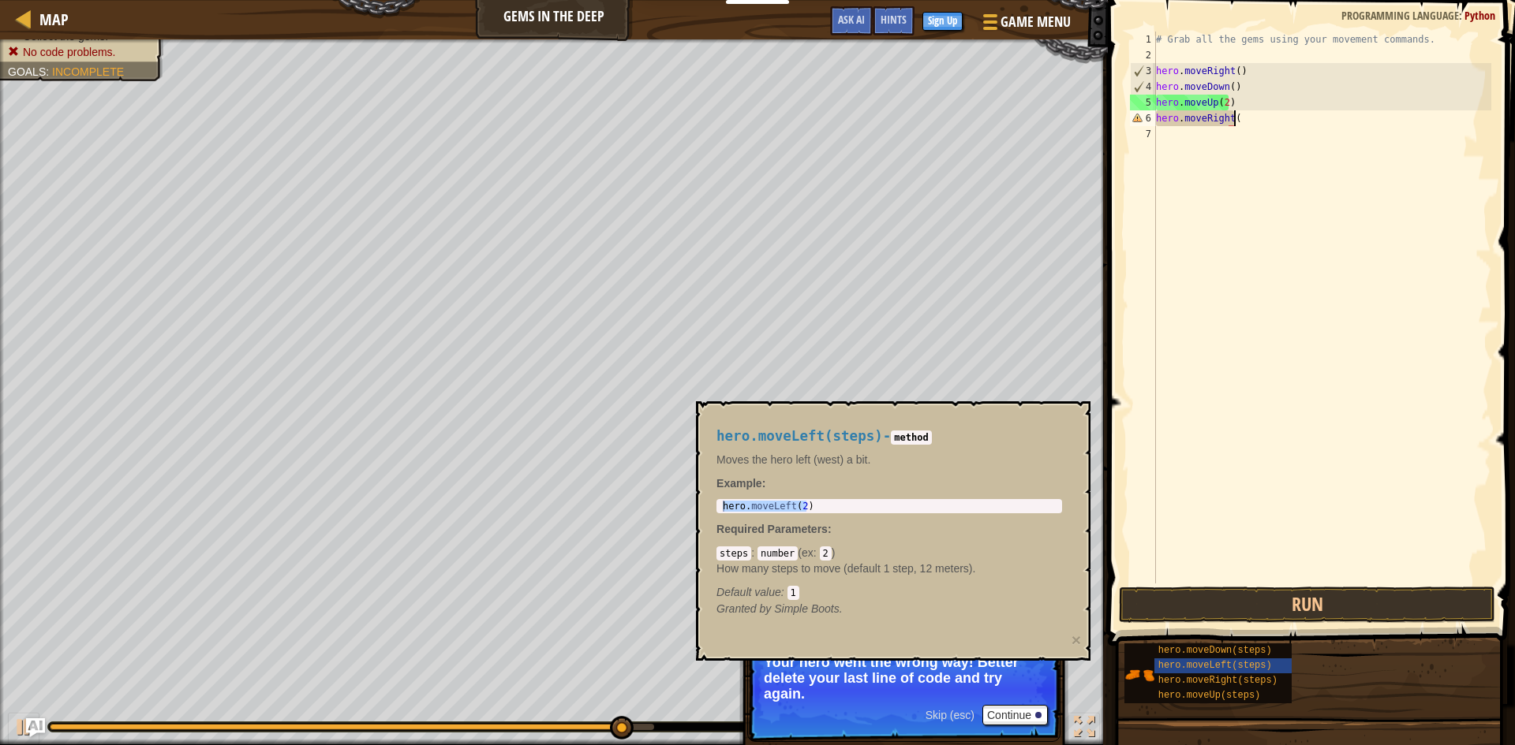
type textarea "hero.moveRight()"
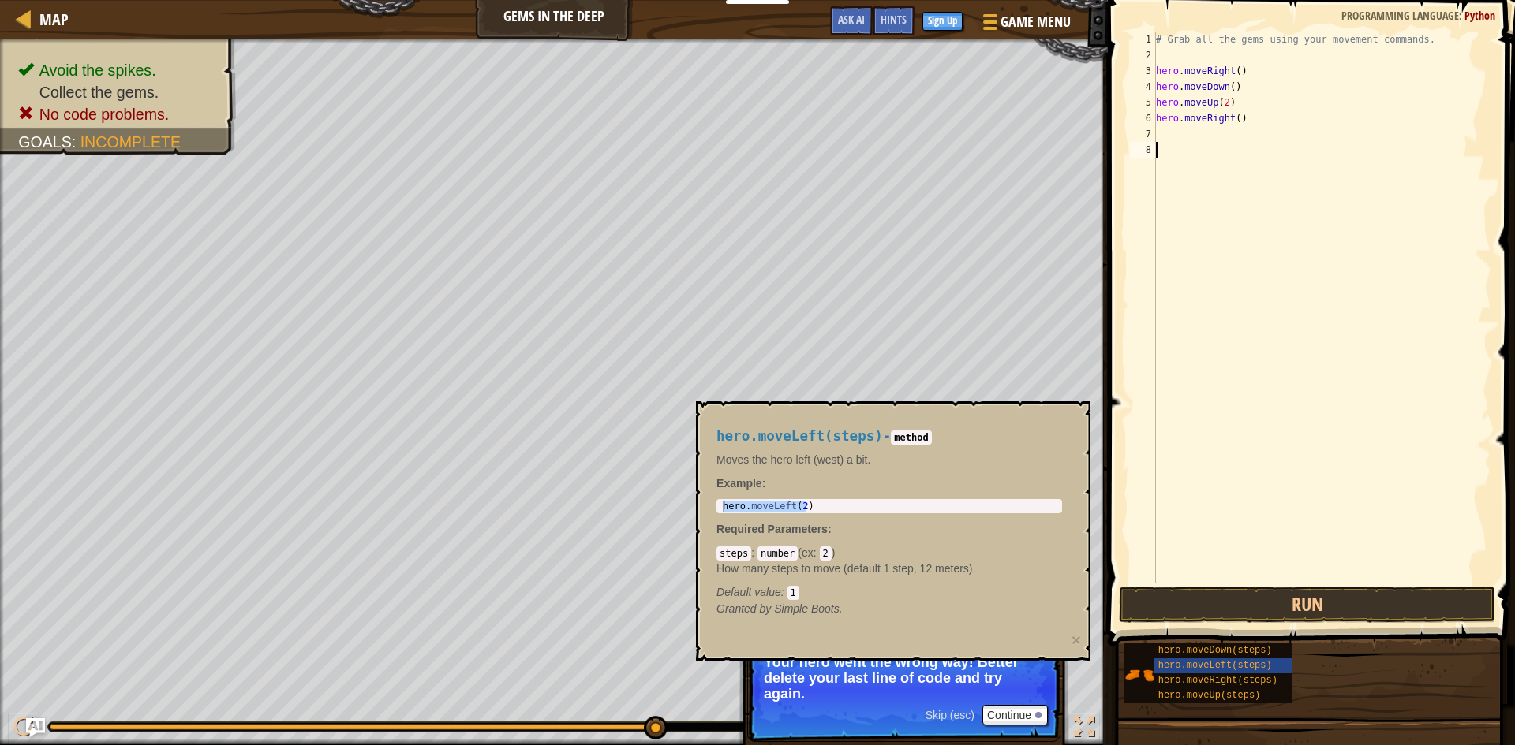
click at [1398, 370] on div "# Grab all the gems using your movement commands. hero . moveRight ( ) hero . m…" at bounding box center [1322, 324] width 338 height 584
click at [1367, 602] on button "Run" at bounding box center [1307, 605] width 376 height 36
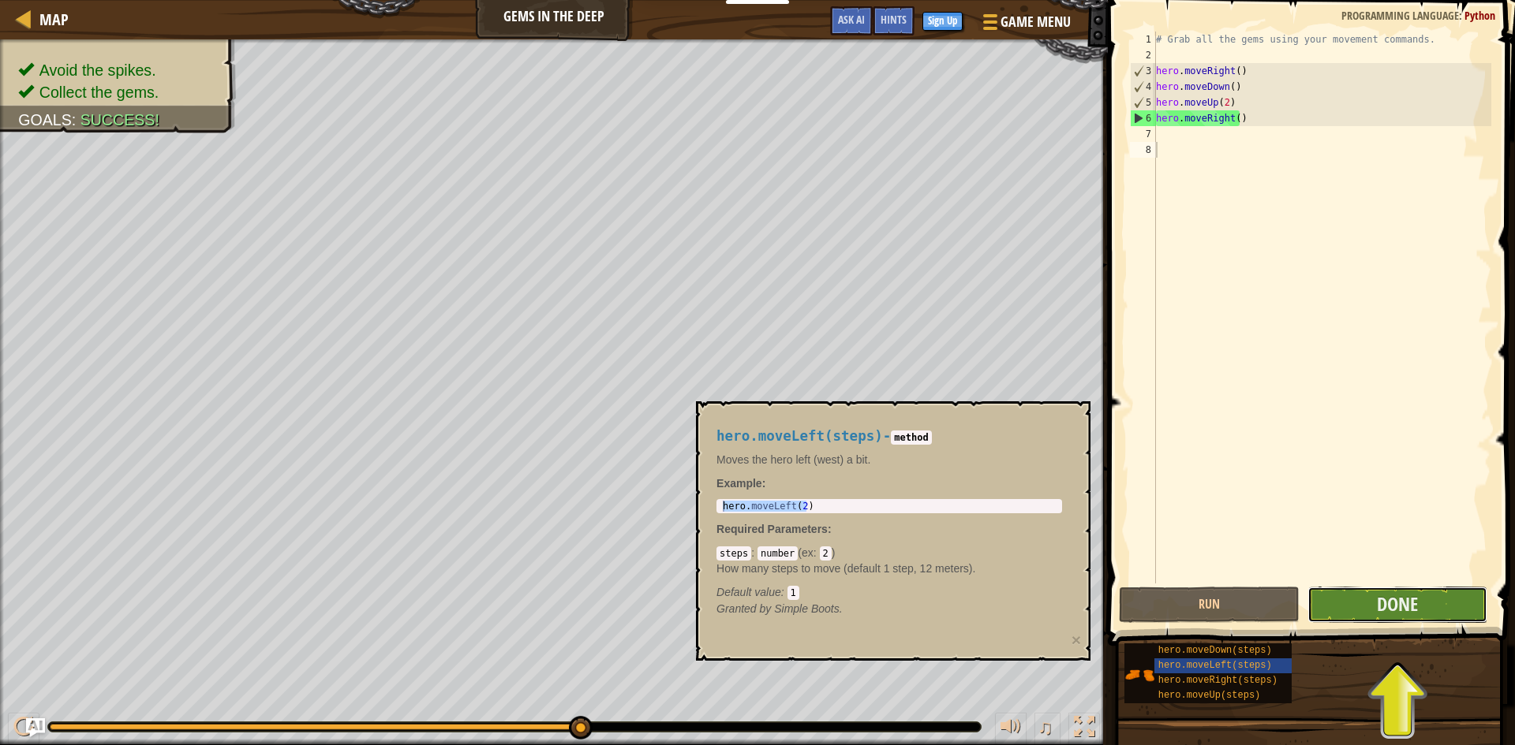
click at [1365, 601] on button "Done" at bounding box center [1397, 605] width 181 height 36
